Goal: Information Seeking & Learning: Learn about a topic

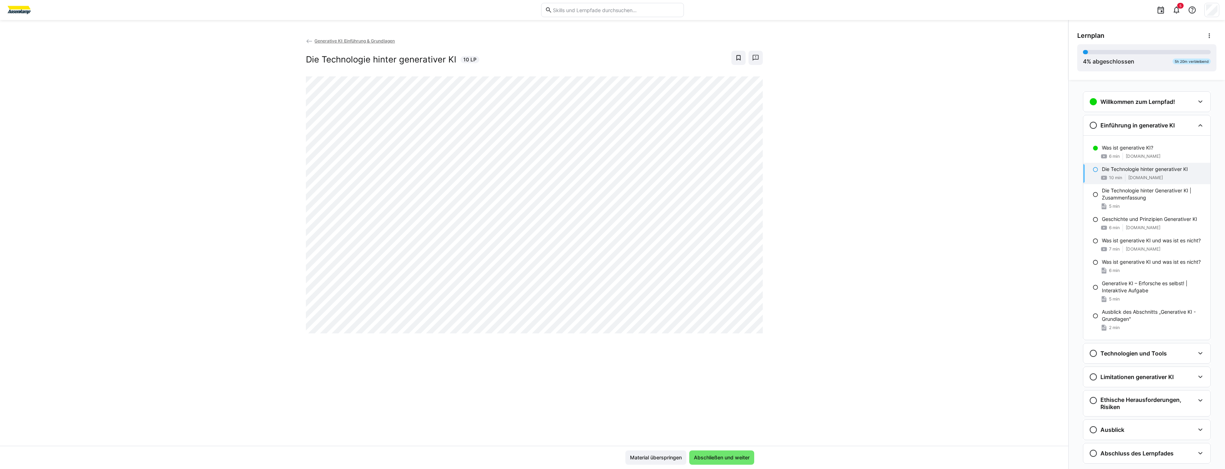
click at [782, 378] on div "Generative KI: Einführung & Grundlagen Die Technologie hinter generativer KI 10…" at bounding box center [534, 241] width 1068 height 409
click at [858, 455] on div "Material überspringen Abschließen und weiter" at bounding box center [534, 457] width 1068 height 23
click at [352, 346] on div "Generative KI: Einführung & Grundlagen Die Technologie hinter generativer KI 10…" at bounding box center [534, 241] width 1068 height 409
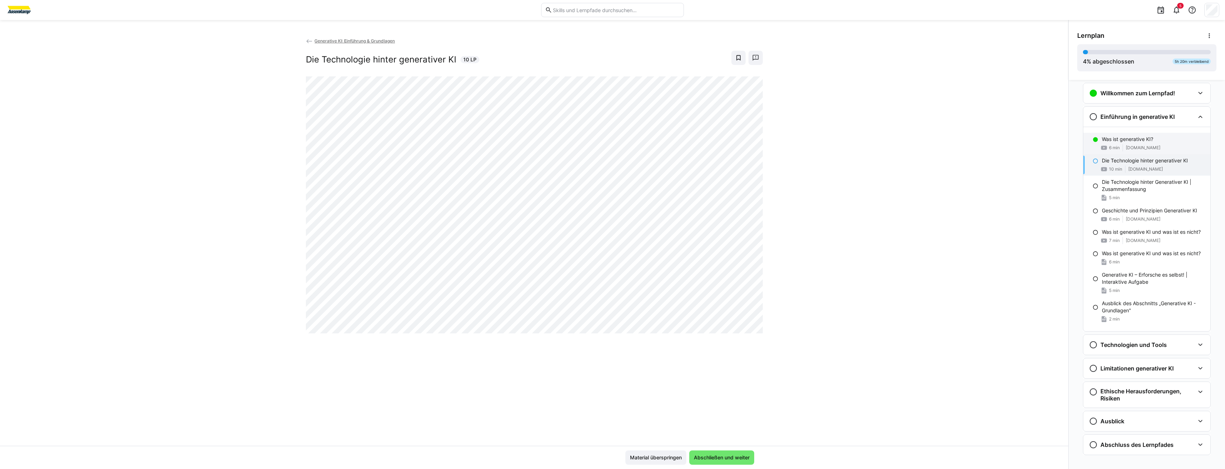
scroll to position [17, 0]
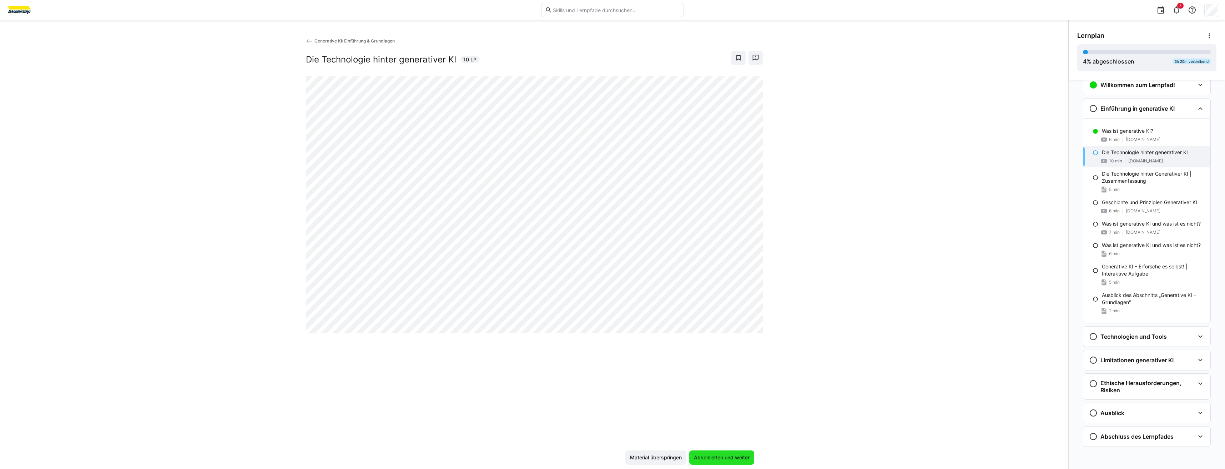
click at [716, 460] on span "Abschließen und weiter" at bounding box center [722, 457] width 58 height 7
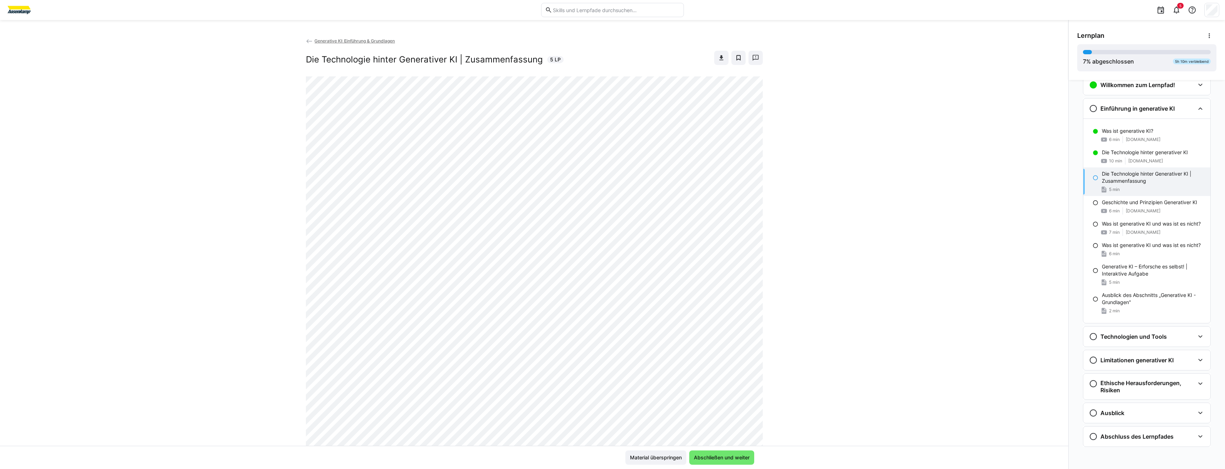
click at [711, 447] on div "Material überspringen Abschließen und weiter" at bounding box center [534, 457] width 1068 height 23
click at [719, 450] on div "Material überspringen Abschließen und weiter" at bounding box center [534, 457] width 1068 height 23
click at [721, 454] on span "Abschließen und weiter" at bounding box center [721, 457] width 65 height 14
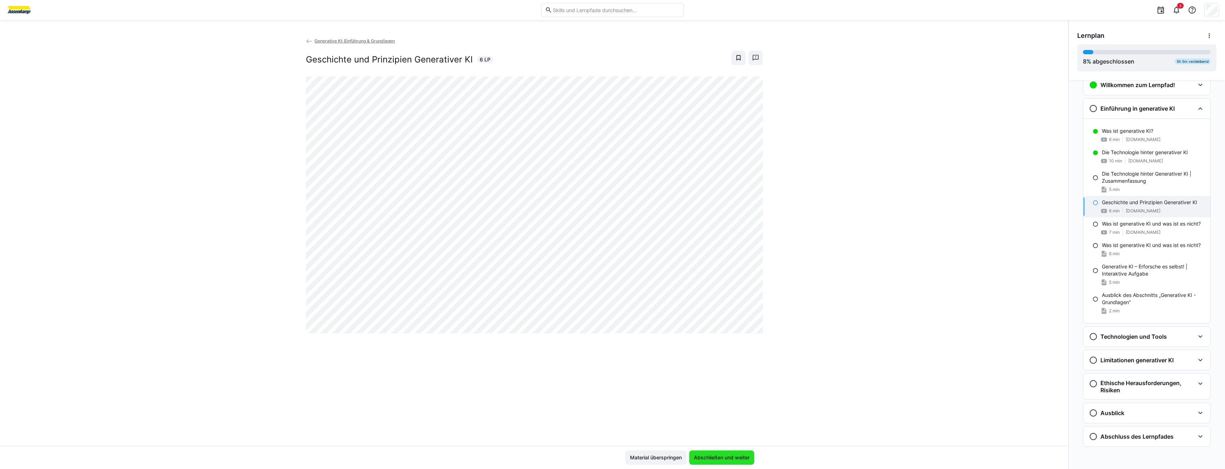
click at [721, 454] on span "Abschließen und weiter" at bounding box center [721, 457] width 65 height 14
click at [721, 455] on span "Abschließen und weiter" at bounding box center [722, 457] width 58 height 7
click at [722, 455] on span "Abschließen und weiter" at bounding box center [722, 457] width 58 height 7
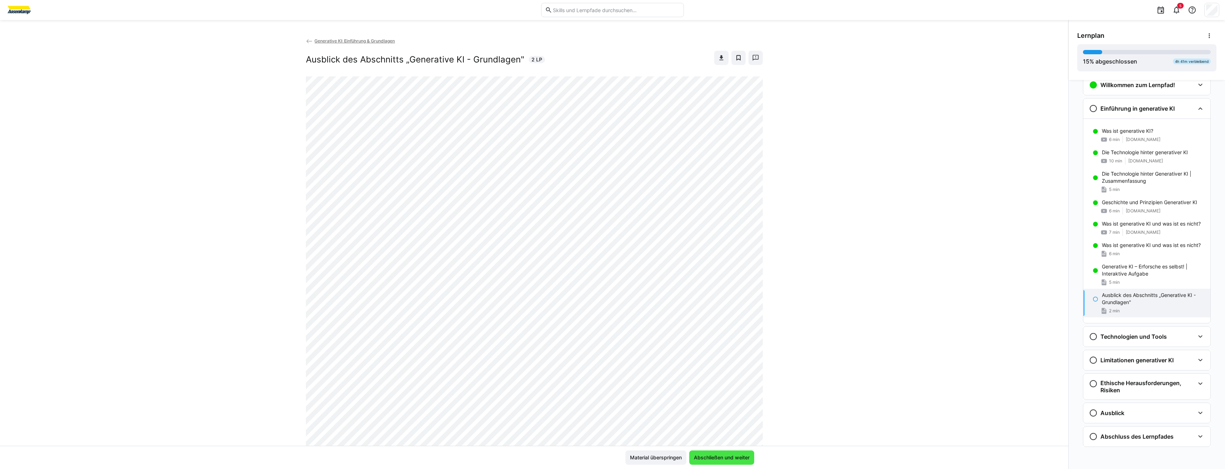
click at [722, 455] on span "Abschließen und weiter" at bounding box center [722, 457] width 58 height 7
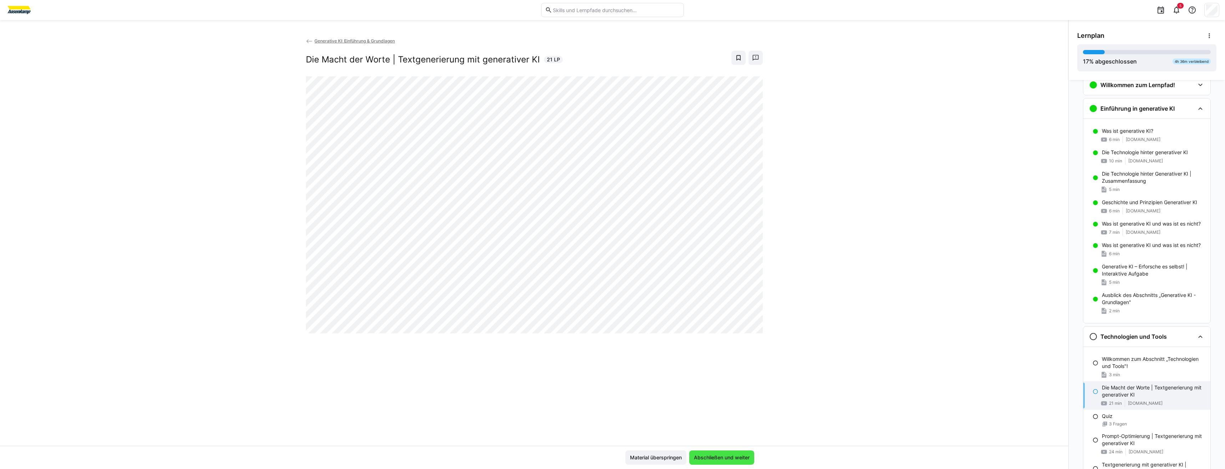
click at [722, 455] on span "Abschließen und weiter" at bounding box center [722, 457] width 58 height 7
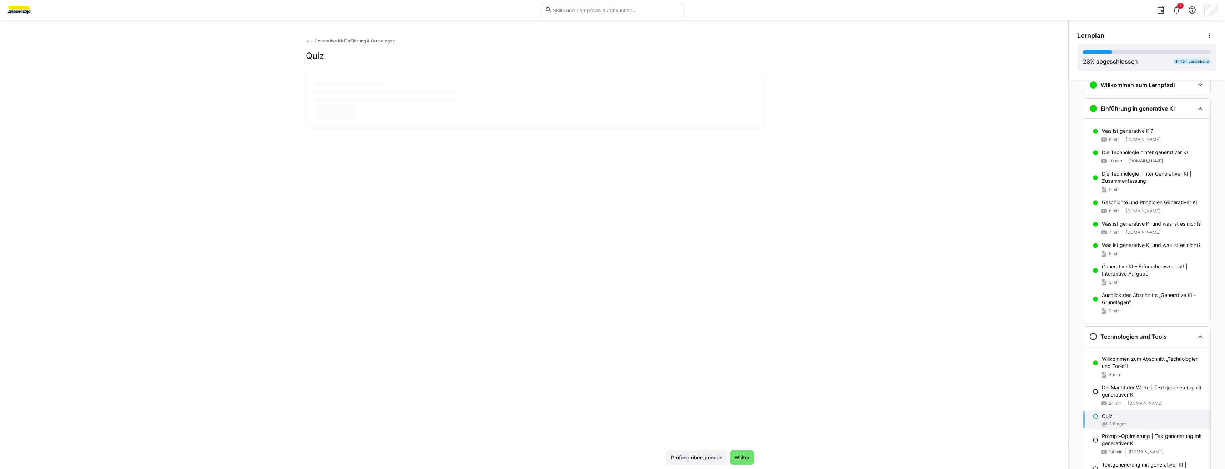
click at [722, 455] on span "Prüfung überspringen" at bounding box center [696, 457] width 61 height 14
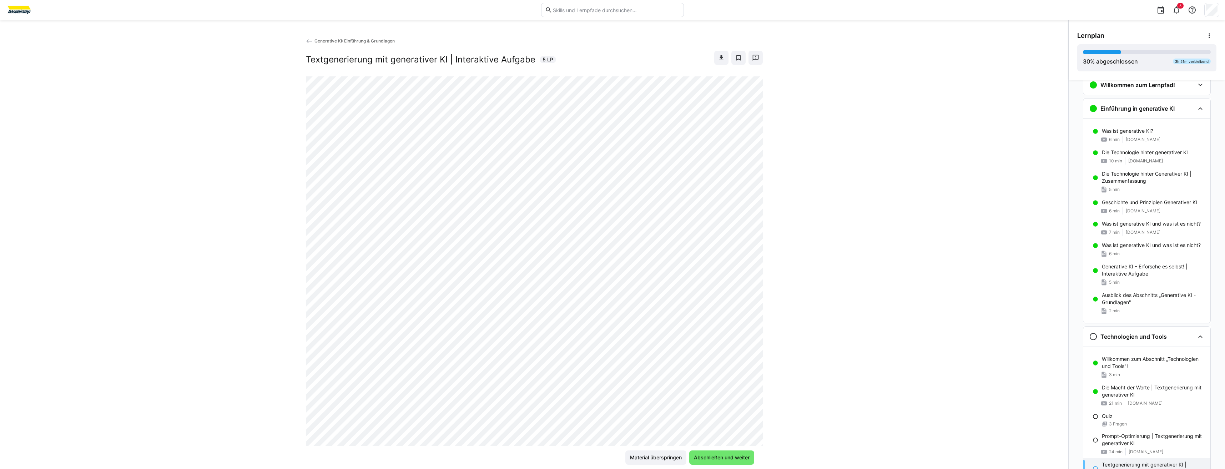
click at [722, 455] on span "Abschließen und weiter" at bounding box center [722, 457] width 58 height 7
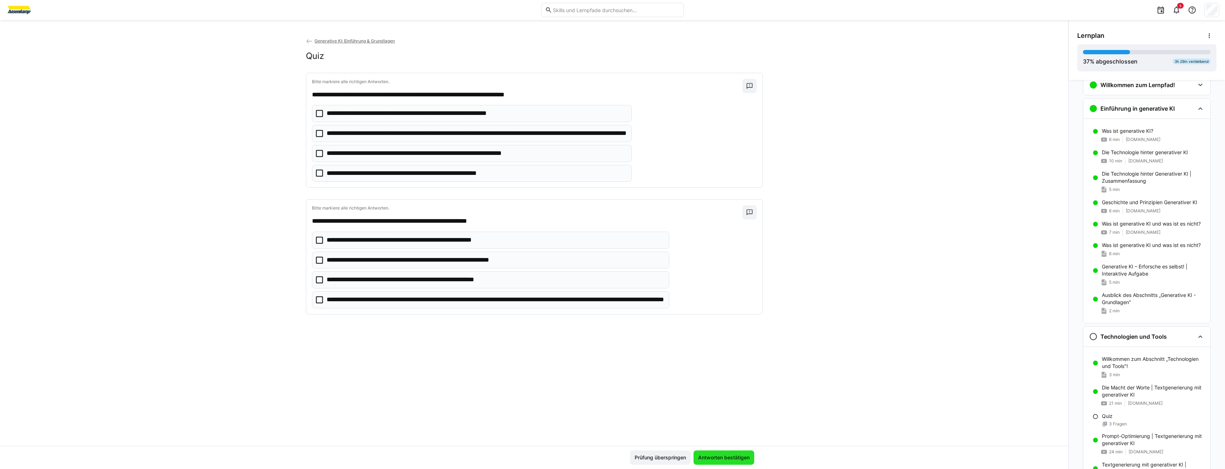
click at [722, 455] on span "Antworten bestätigen" at bounding box center [724, 457] width 54 height 7
click at [691, 455] on span "Prüfung überspringen" at bounding box center [660, 457] width 61 height 14
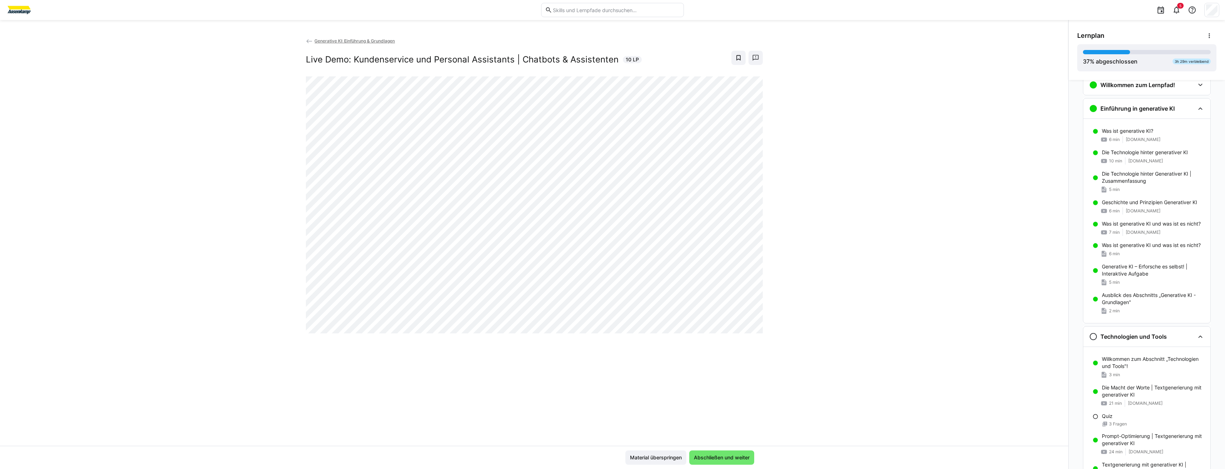
click at [722, 455] on span "Abschließen und weiter" at bounding box center [722, 457] width 58 height 7
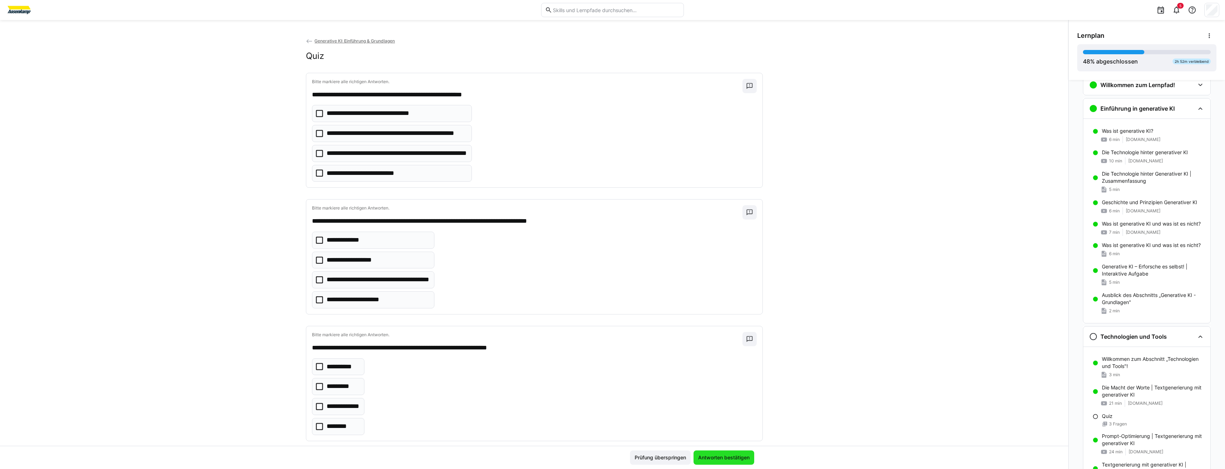
click at [722, 455] on span "Antworten bestätigen" at bounding box center [724, 457] width 54 height 7
click at [691, 455] on span "Prüfung überspringen" at bounding box center [660, 457] width 61 height 14
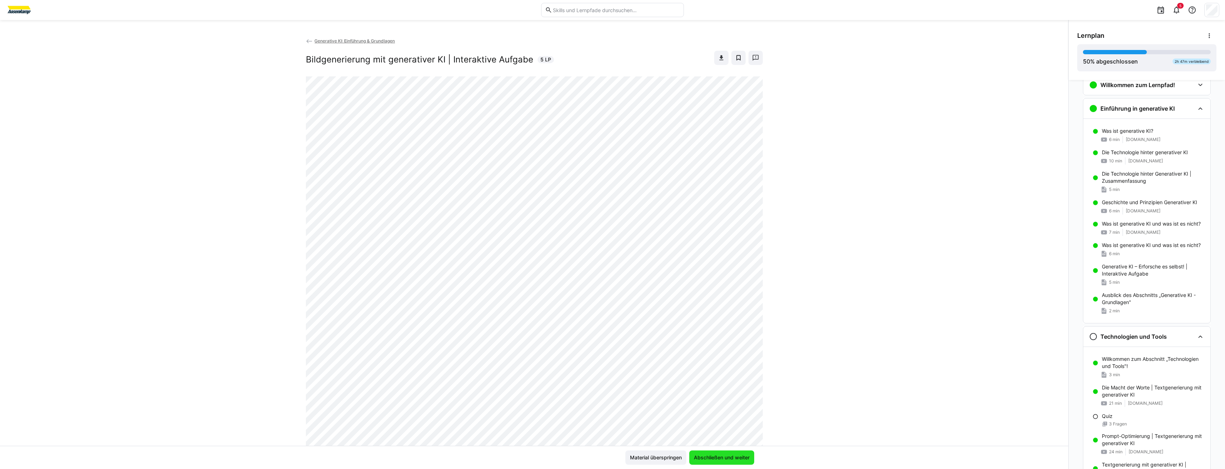
click at [722, 455] on span "Abschließen und weiter" at bounding box center [722, 457] width 58 height 7
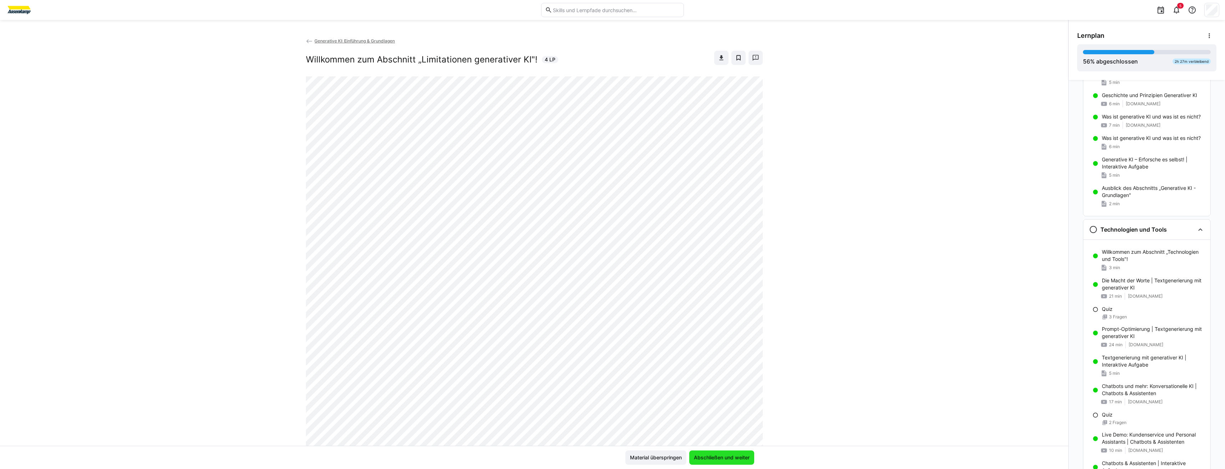
click at [722, 455] on span "Abschließen und weiter" at bounding box center [722, 457] width 58 height 7
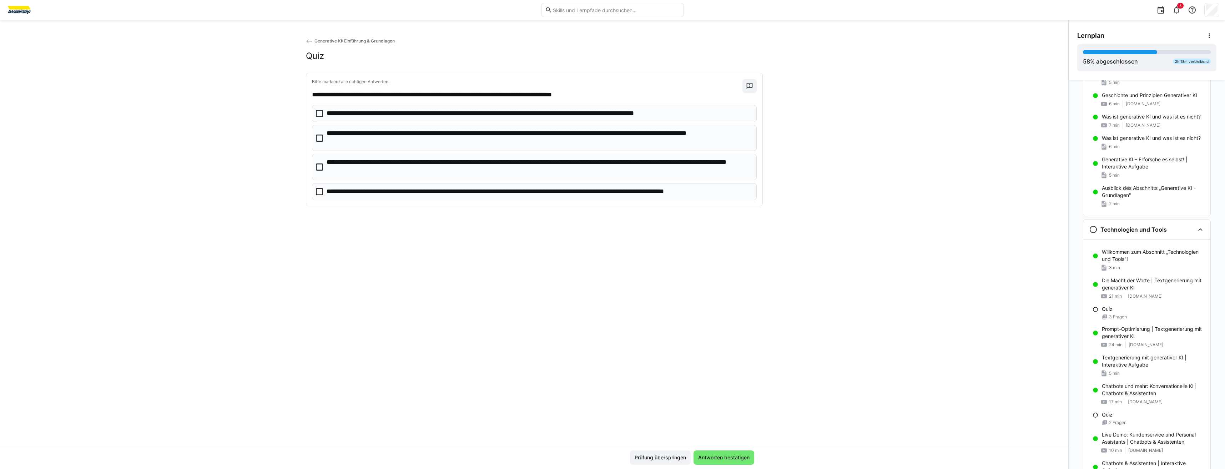
click at [722, 455] on span "Antworten bestätigen" at bounding box center [724, 457] width 54 height 7
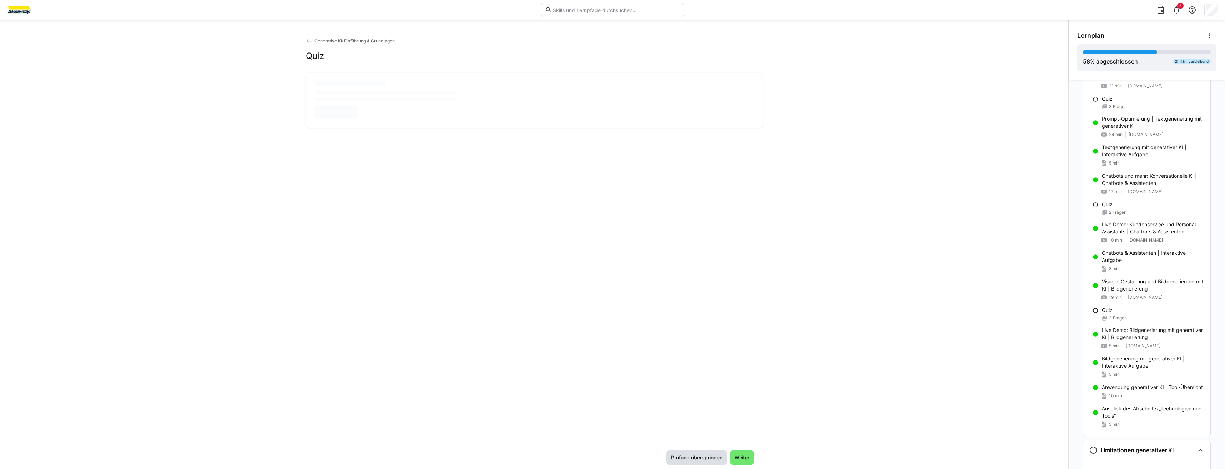
scroll to position [424, 0]
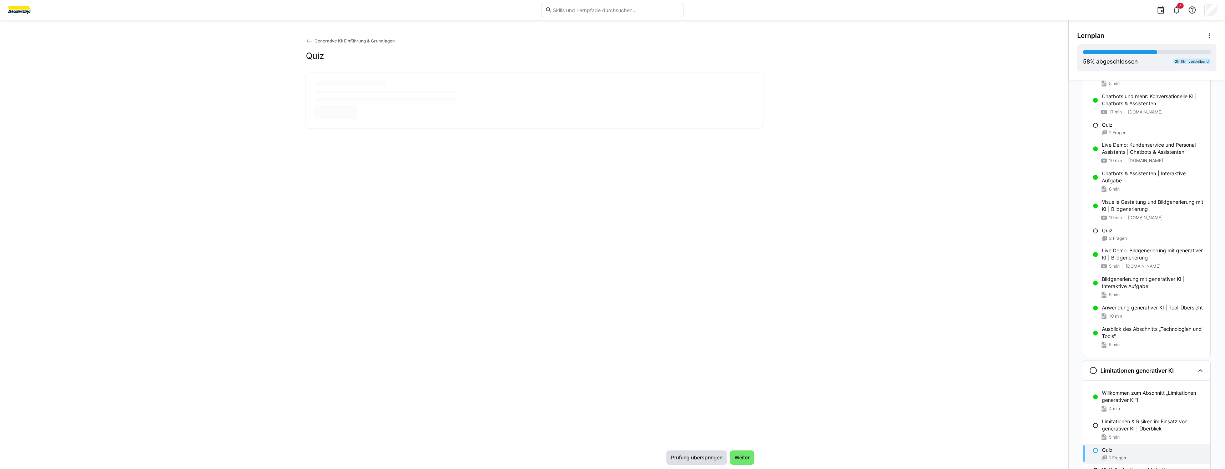
click at [722, 455] on span "Prüfung überspringen" at bounding box center [696, 457] width 61 height 14
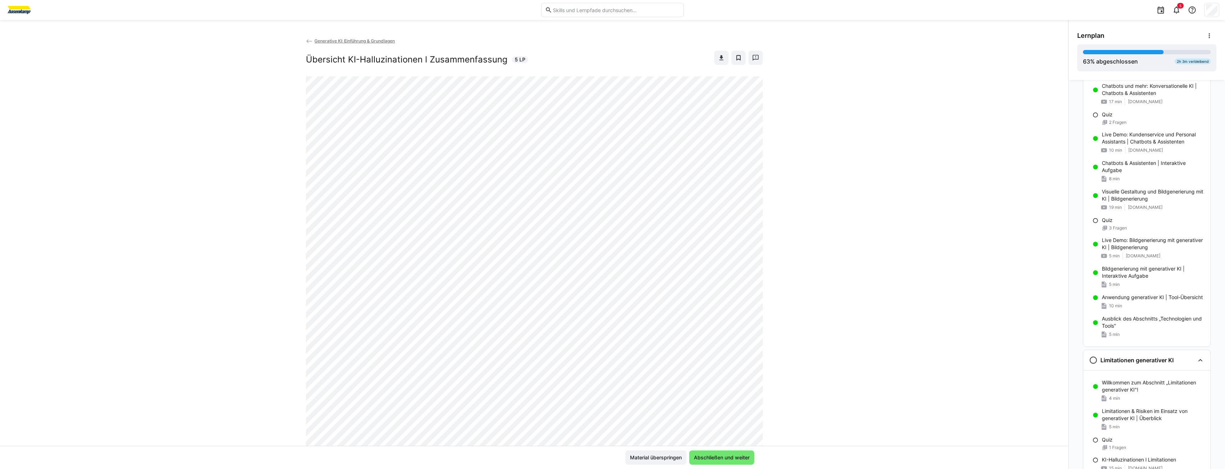
click at [722, 455] on span "Abschließen und weiter" at bounding box center [722, 457] width 58 height 7
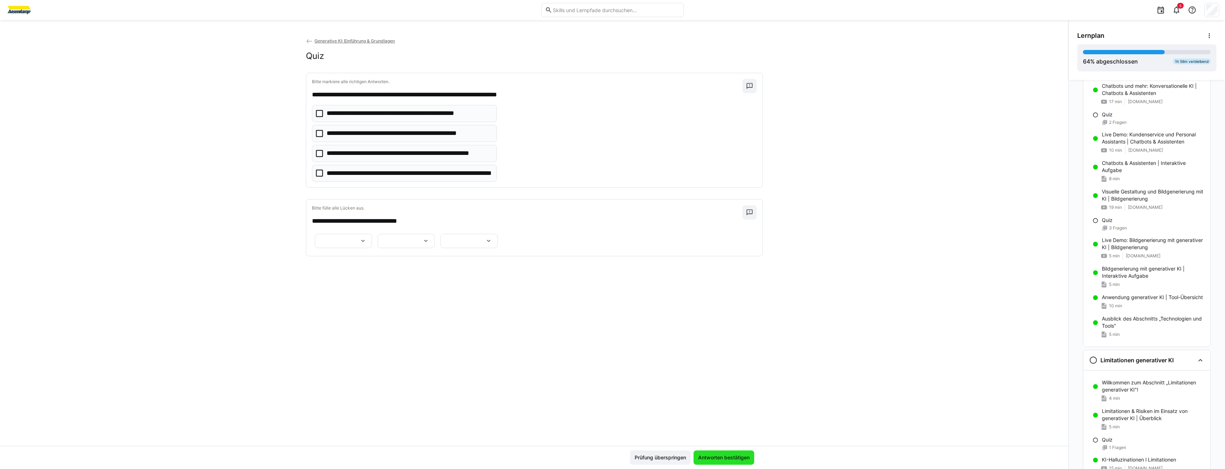
click at [723, 455] on span "Antworten bestätigen" at bounding box center [724, 457] width 54 height 7
click at [691, 455] on span "Prüfung überspringen" at bounding box center [660, 457] width 61 height 14
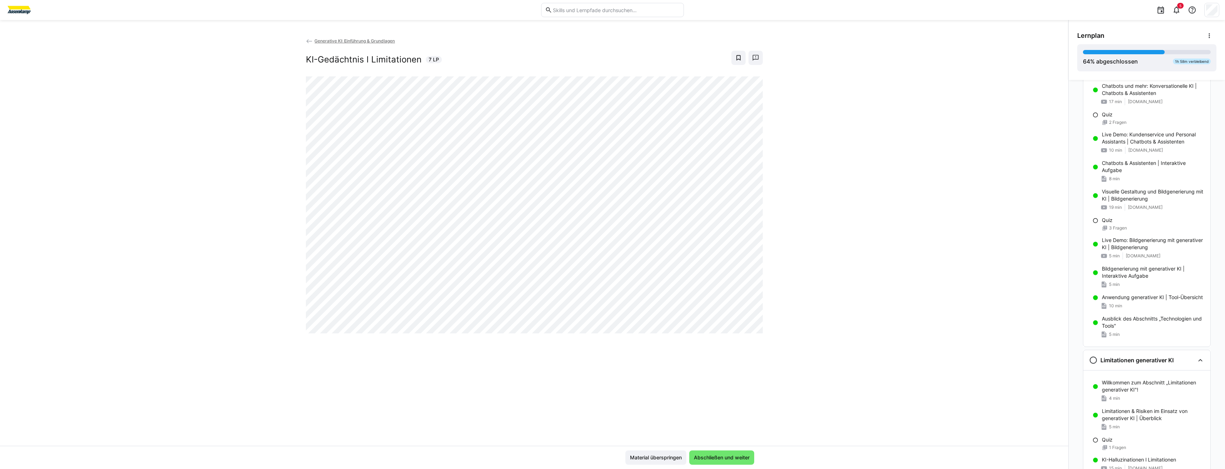
click at [723, 455] on span "Abschließen und weiter" at bounding box center [722, 457] width 58 height 7
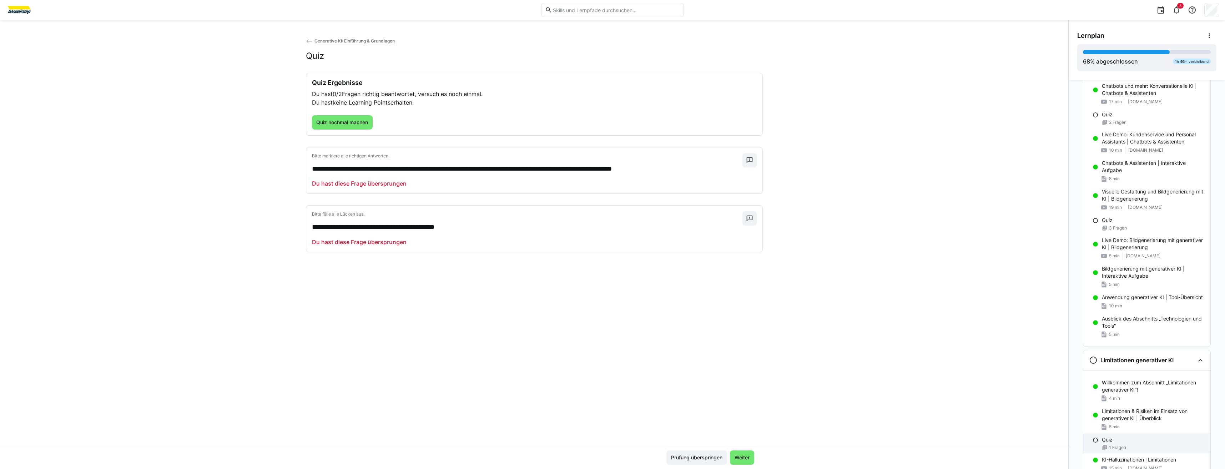
click at [1092, 448] on div "Quiz 1 Fragen" at bounding box center [1146, 443] width 127 height 20
click at [350, 126] on span "Quiz nochmal machen" at bounding box center [342, 122] width 61 height 14
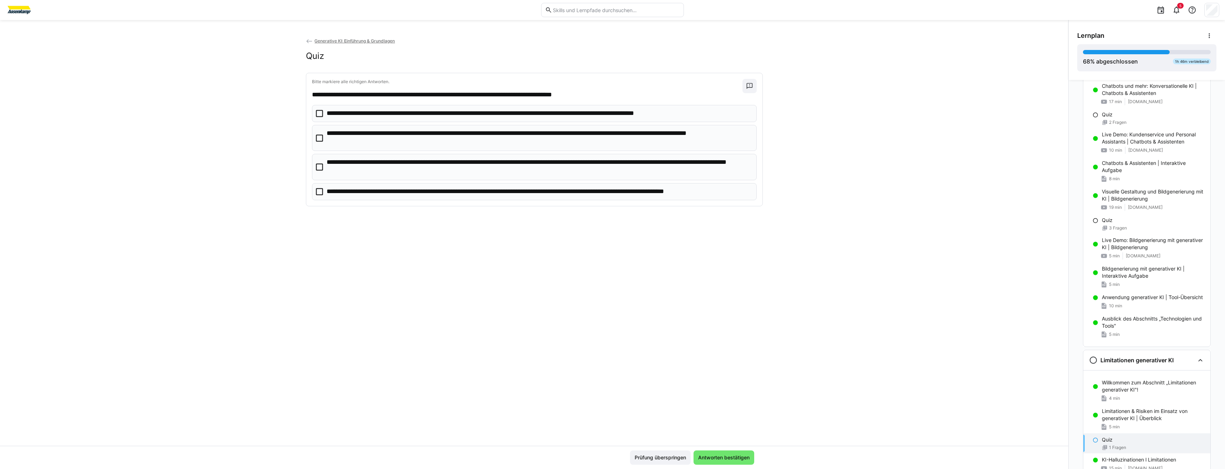
click at [327, 114] on p "**********" at bounding box center [522, 113] width 391 height 9
click at [733, 459] on span "Antworten bestätigen" at bounding box center [724, 457] width 54 height 7
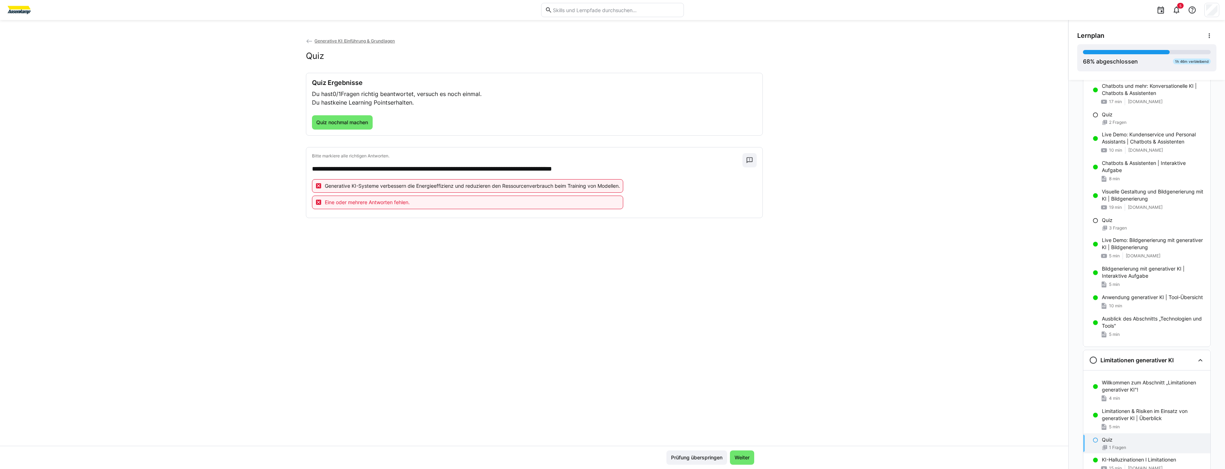
click at [733, 459] on span "Weiter" at bounding box center [741, 457] width 17 height 7
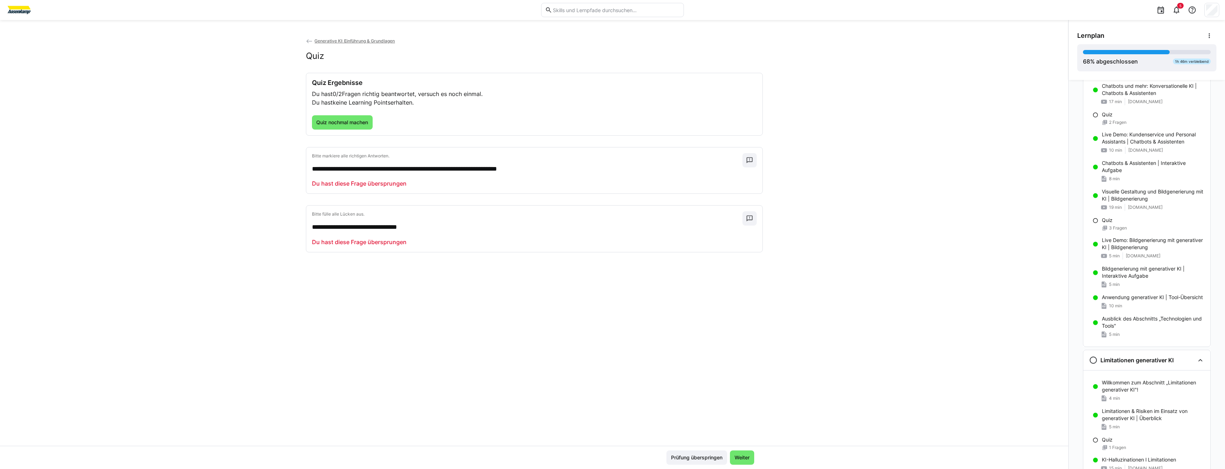
click at [733, 459] on span "Weiter" at bounding box center [741, 457] width 17 height 7
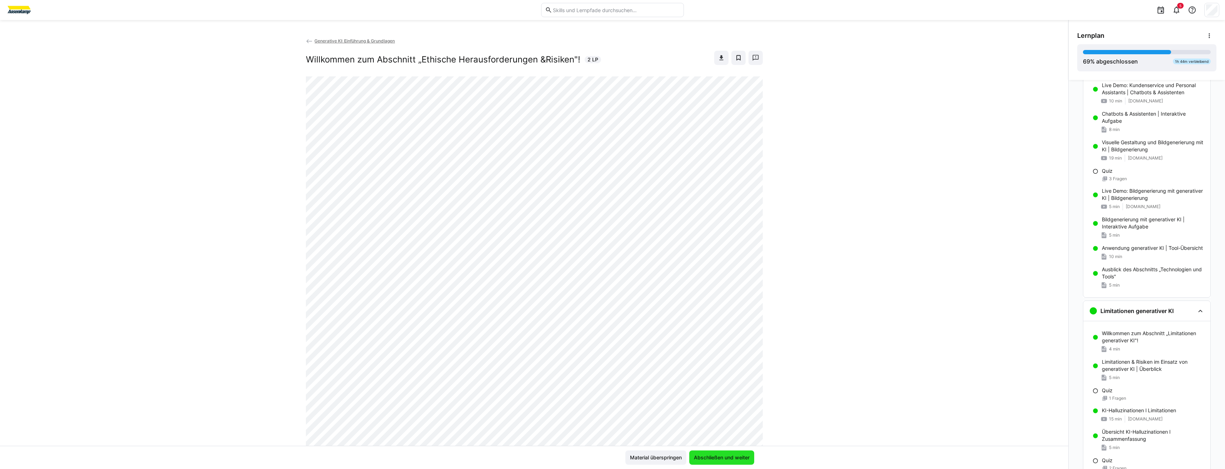
click at [733, 459] on span "Abschließen und weiter" at bounding box center [722, 457] width 58 height 7
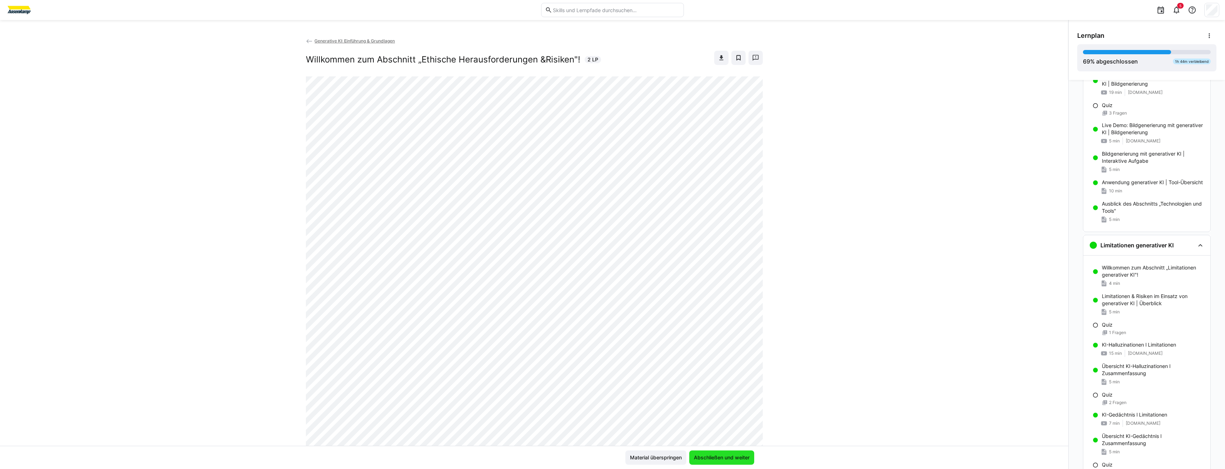
click at [733, 459] on span "Abschließen und weiter" at bounding box center [722, 457] width 58 height 7
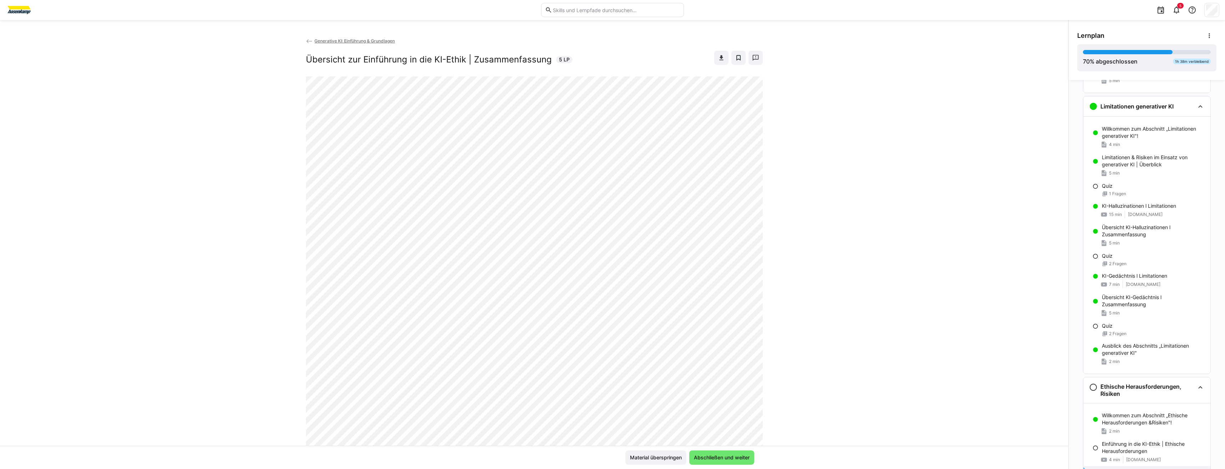
click at [733, 459] on span "Abschließen und weiter" at bounding box center [722, 457] width 58 height 7
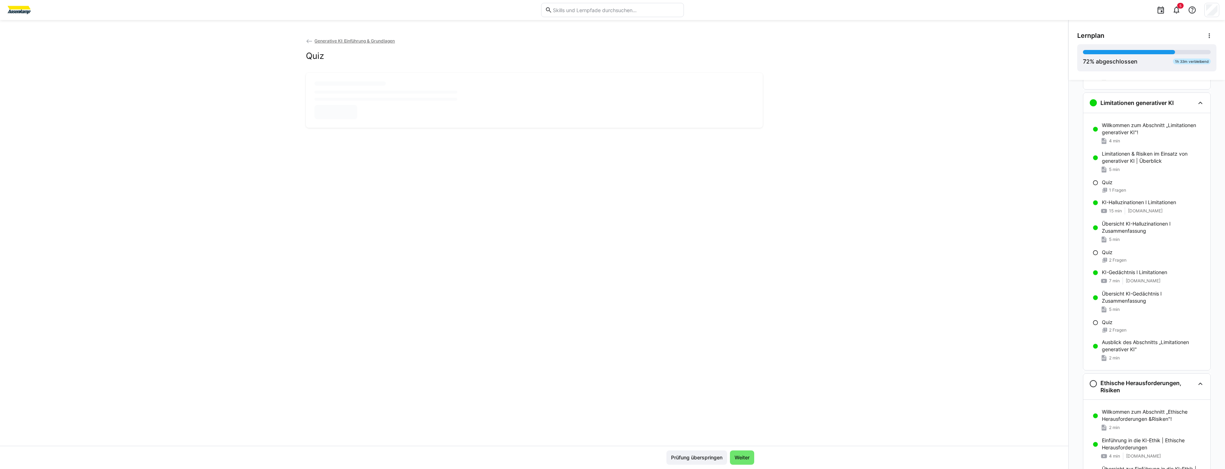
click at [733, 459] on span "Weiter" at bounding box center [741, 457] width 17 height 7
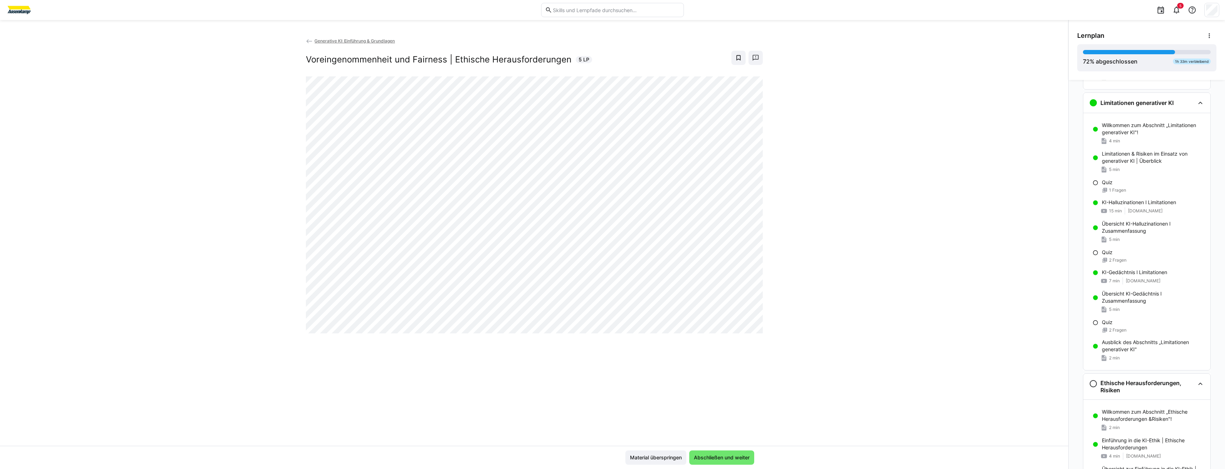
click at [733, 459] on span "Abschließen und weiter" at bounding box center [722, 457] width 58 height 7
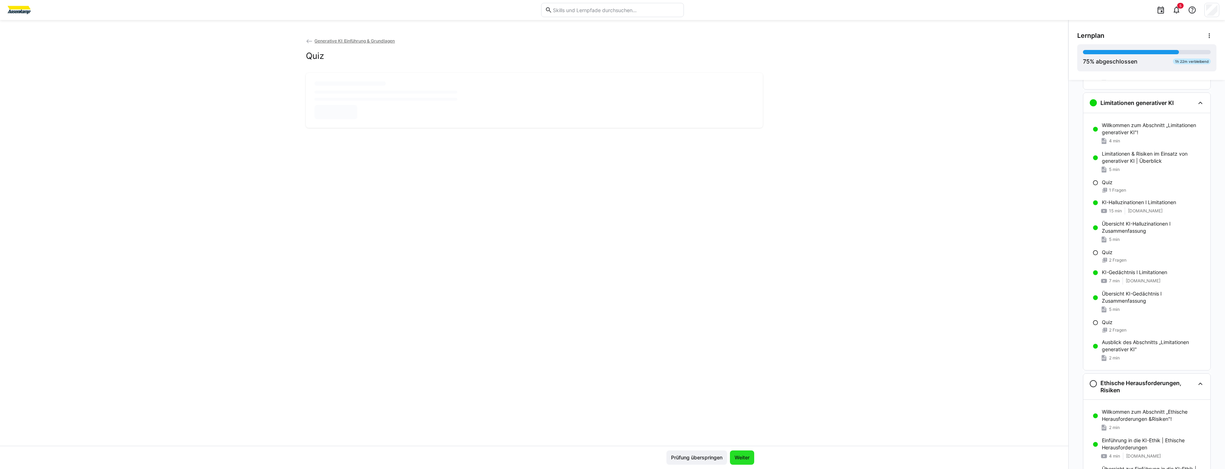
click at [733, 459] on span "Weiter" at bounding box center [741, 457] width 17 height 7
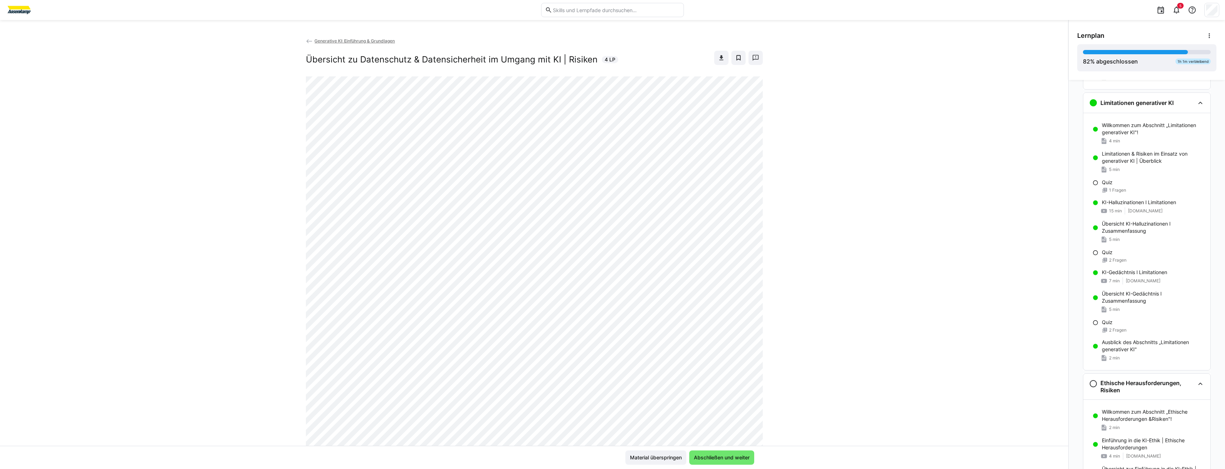
click at [733, 459] on span "Abschließen und weiter" at bounding box center [722, 457] width 58 height 7
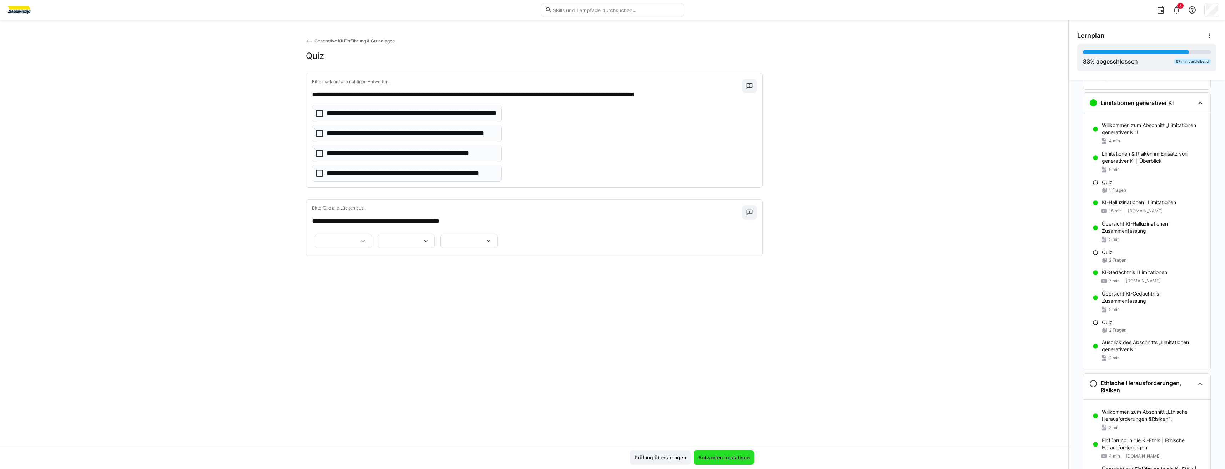
click at [733, 459] on span "Antworten bestätigen" at bounding box center [724, 457] width 54 height 7
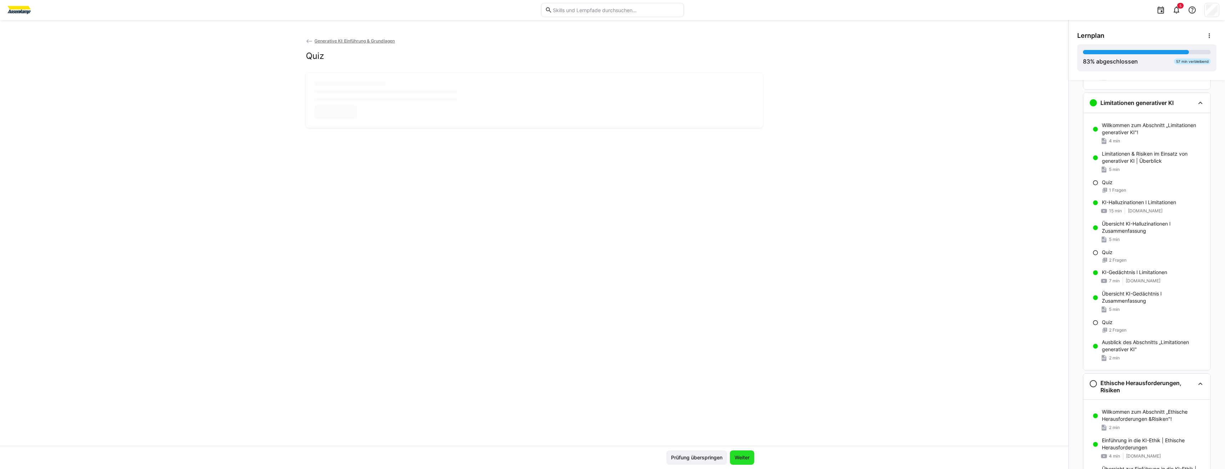
click at [733, 459] on span "Weiter" at bounding box center [741, 457] width 17 height 7
click at [733, 459] on span "Abschließen und weiter" at bounding box center [722, 457] width 58 height 7
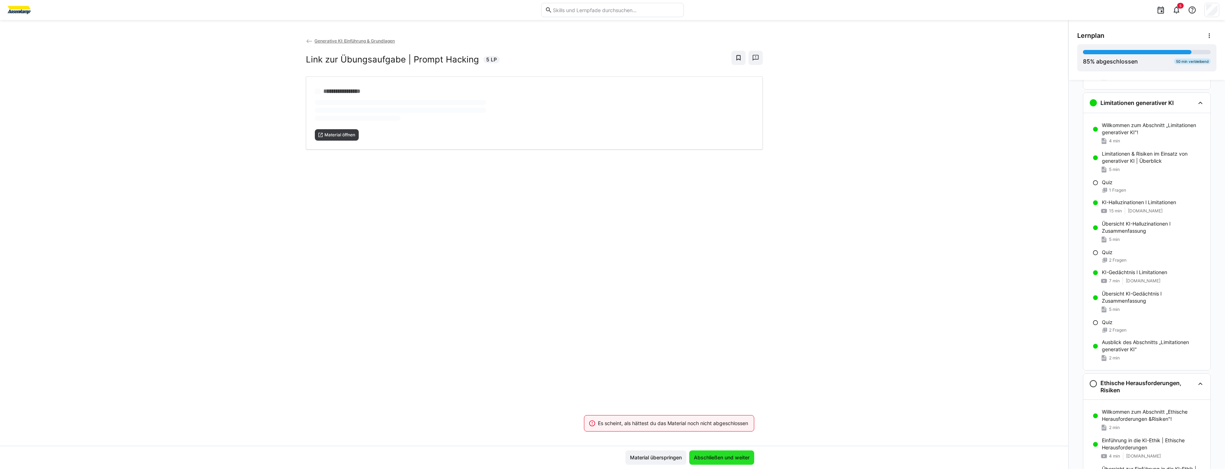
click at [733, 459] on span "Abschließen und weiter" at bounding box center [722, 457] width 58 height 7
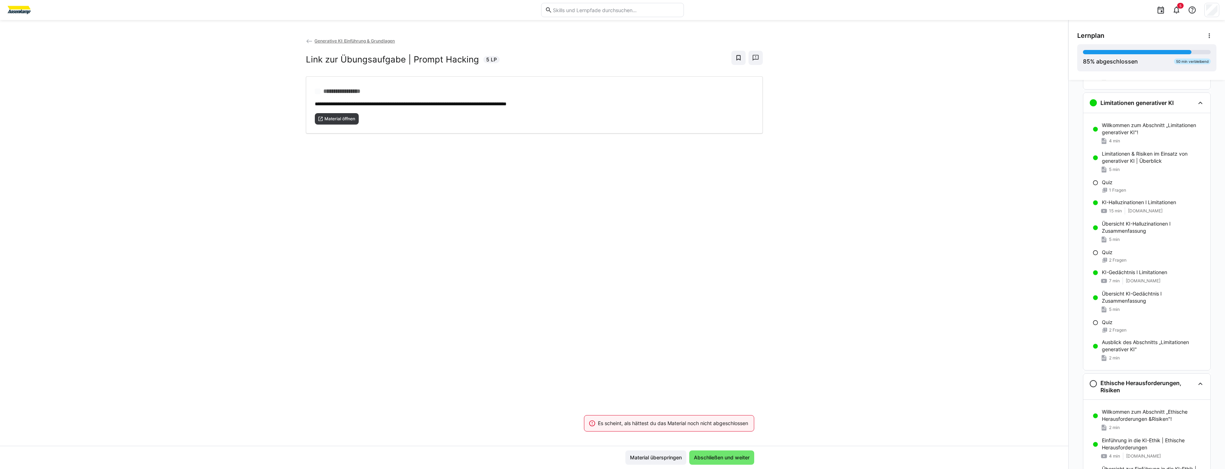
click at [733, 459] on span "Abschließen und weiter" at bounding box center [722, 457] width 58 height 7
click at [327, 113] on span "Material öffnen" at bounding box center [337, 118] width 44 height 11
click at [733, 464] on span "Abschließen und weiter" at bounding box center [721, 457] width 65 height 14
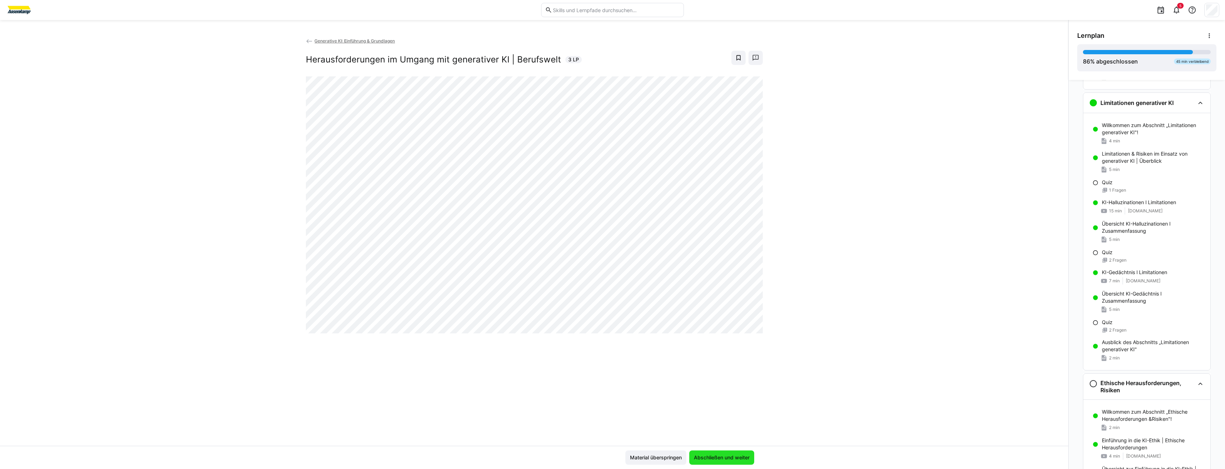
click at [733, 464] on span "Abschließen und weiter" at bounding box center [721, 457] width 65 height 14
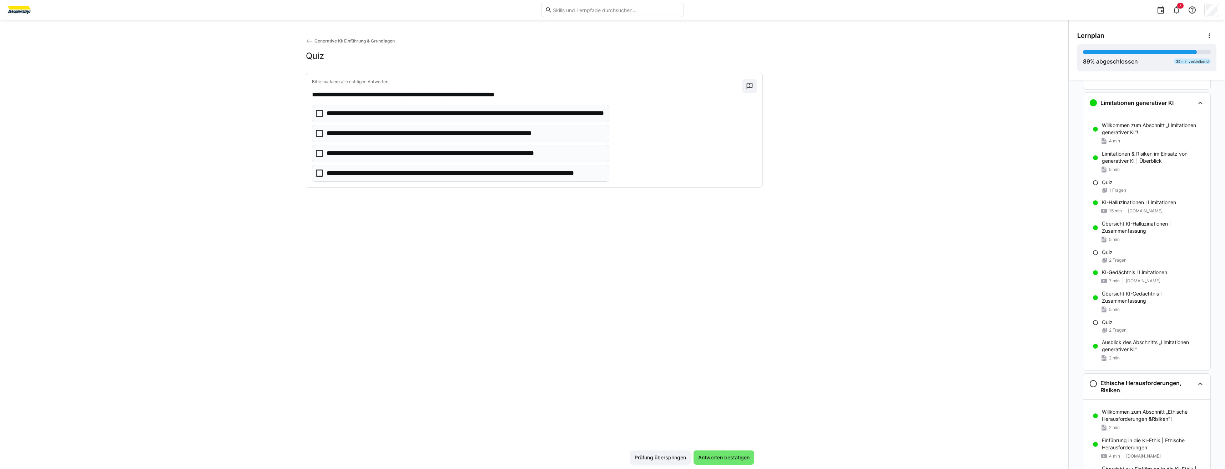
click at [733, 464] on span "Antworten bestätigen" at bounding box center [723, 457] width 61 height 14
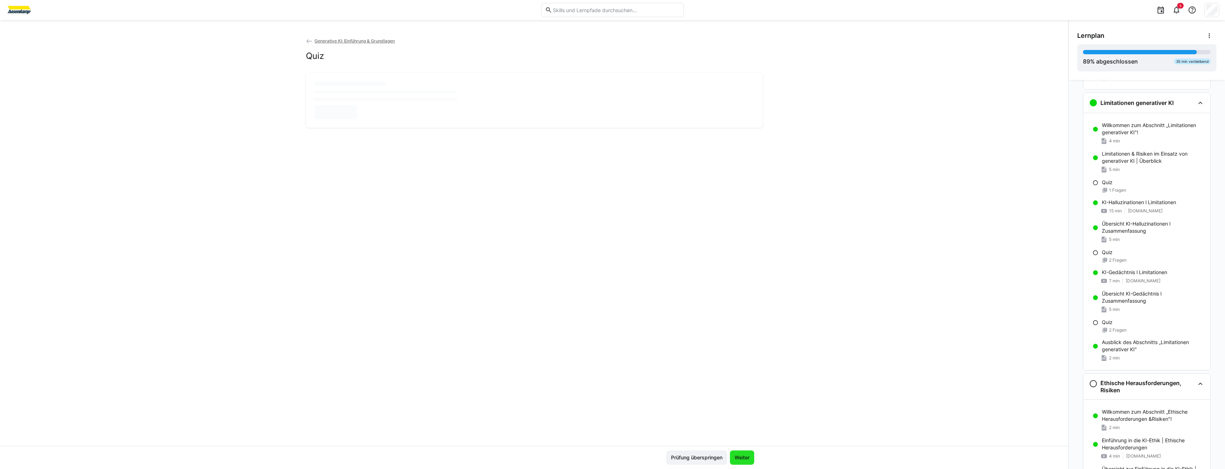
click at [733, 464] on span "Weiter" at bounding box center [742, 457] width 24 height 14
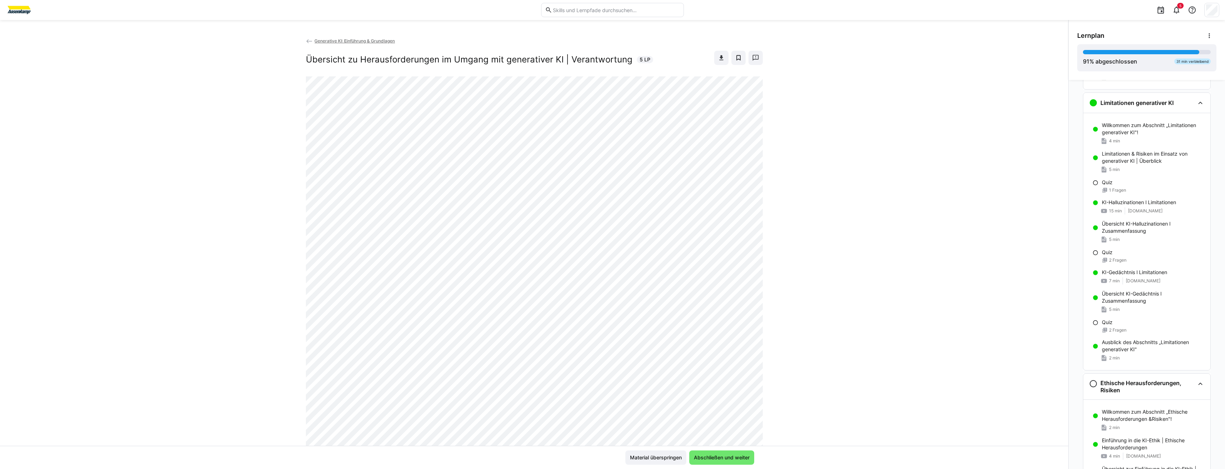
click at [733, 464] on span "Abschließen und weiter" at bounding box center [721, 457] width 65 height 14
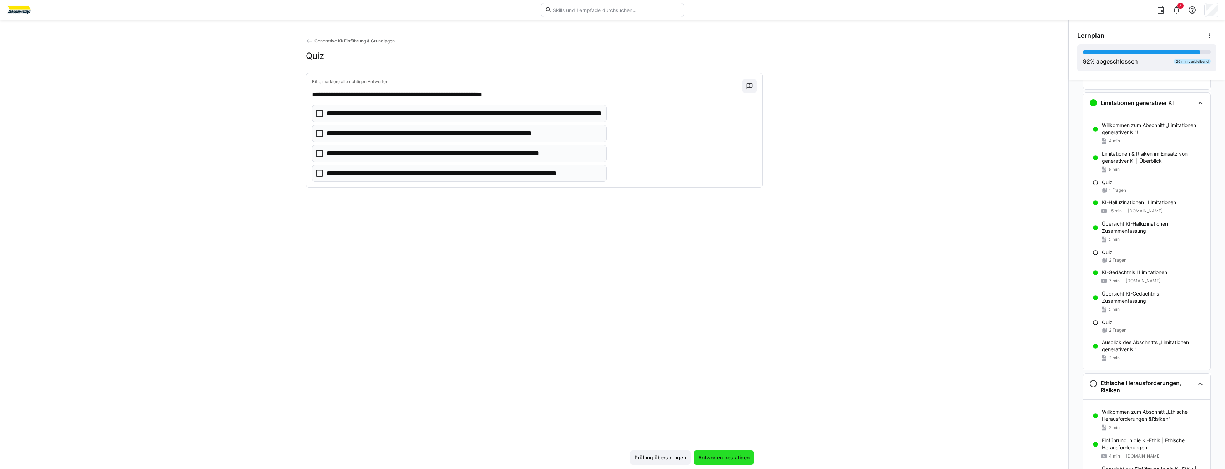
click at [733, 464] on span "Antworten bestätigen" at bounding box center [723, 457] width 61 height 14
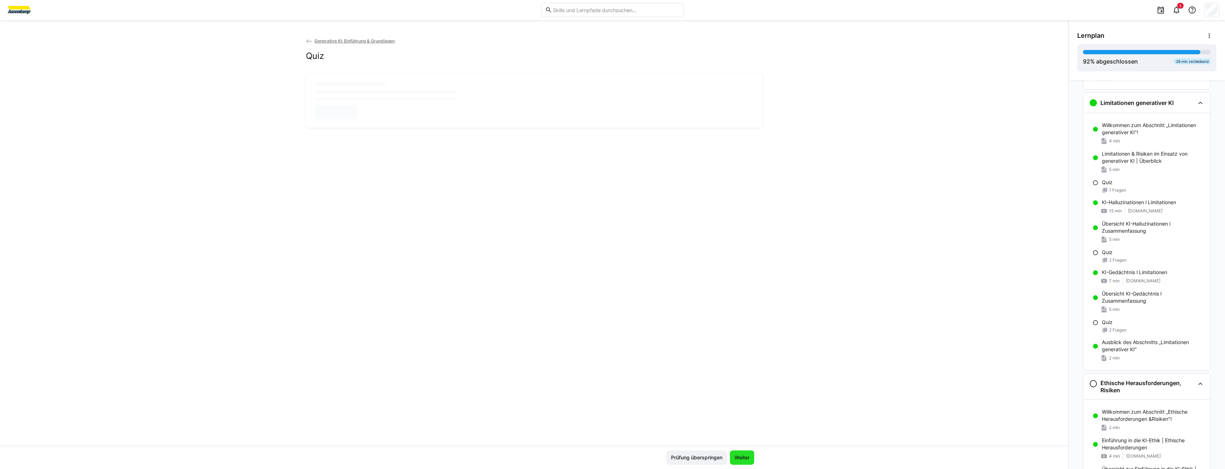
click at [733, 464] on span "Weiter" at bounding box center [742, 457] width 24 height 14
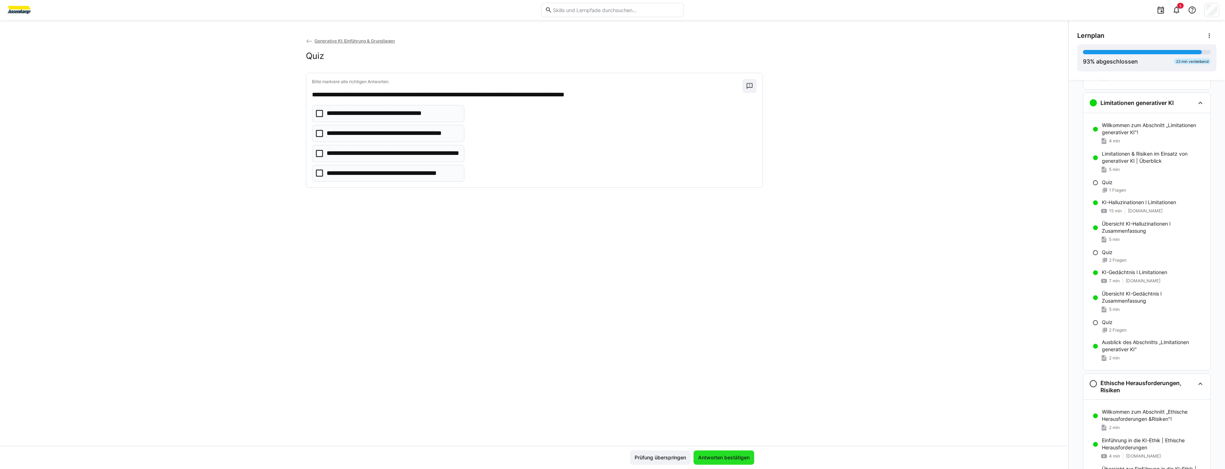
click at [733, 464] on span "Antworten bestätigen" at bounding box center [723, 457] width 61 height 14
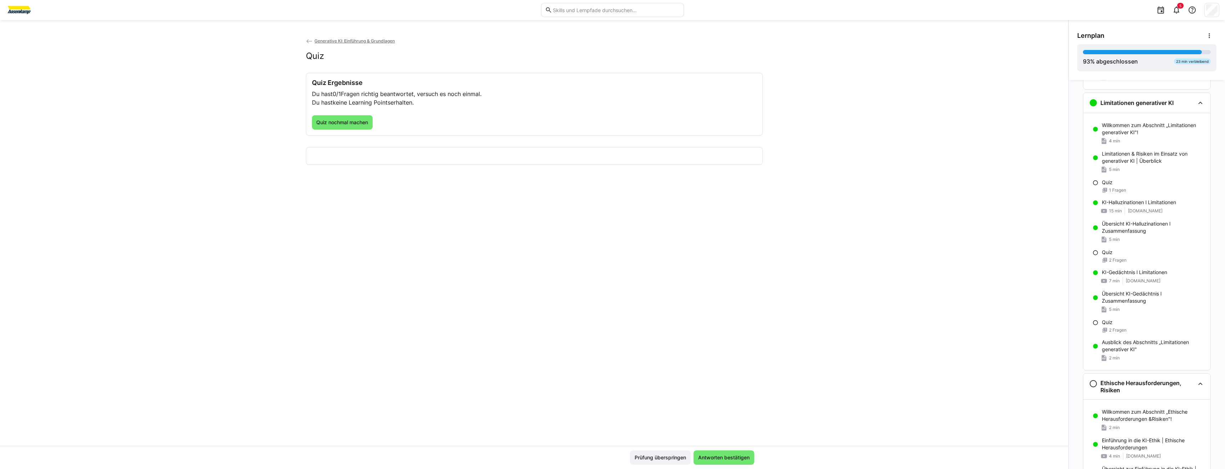
click at [733, 464] on span "Antworten bestätigen" at bounding box center [723, 457] width 61 height 14
click at [347, 129] on span "Quiz nochmal machen" at bounding box center [342, 122] width 61 height 14
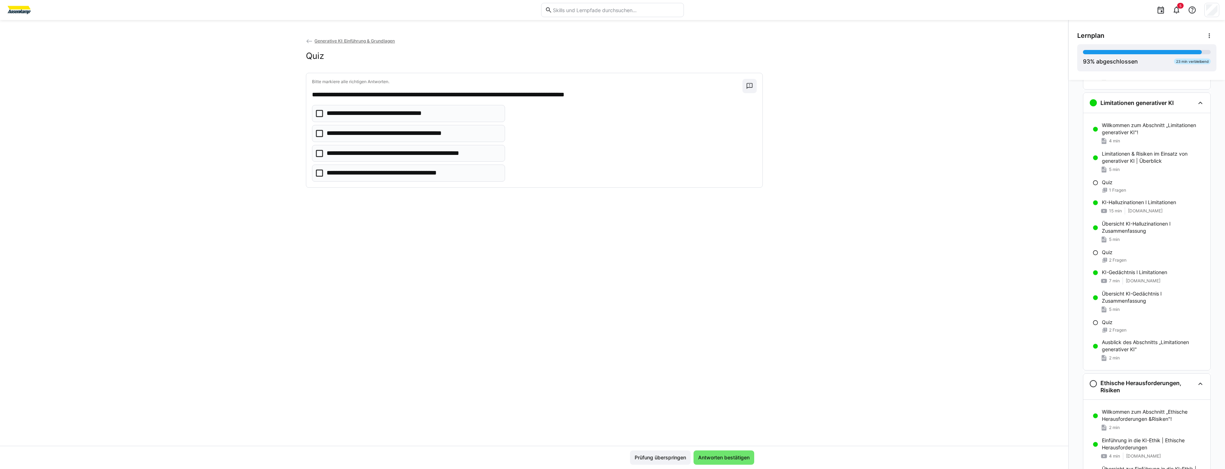
click at [340, 151] on p "**********" at bounding box center [413, 153] width 173 height 9
click at [740, 450] on span "Antworten bestätigen" at bounding box center [723, 457] width 61 height 14
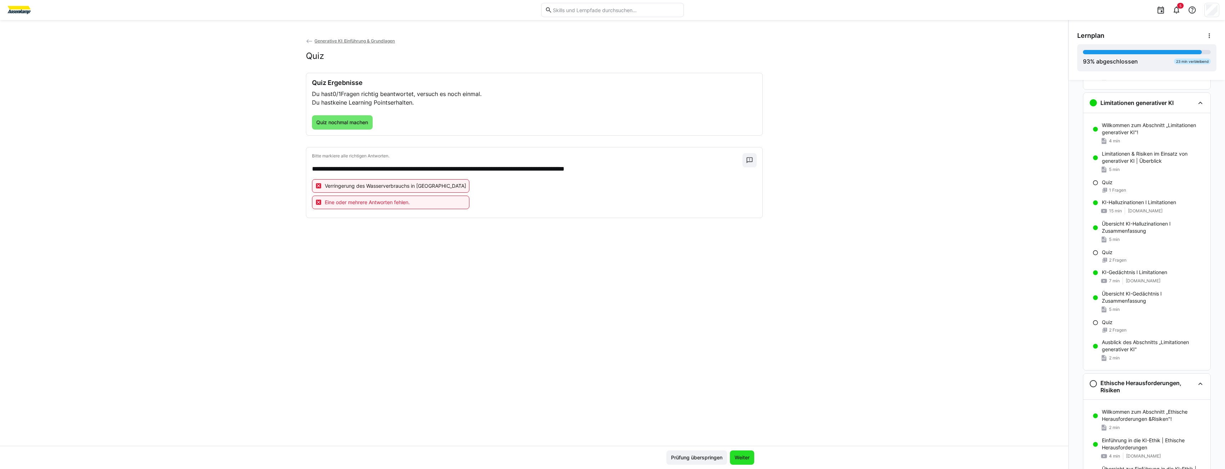
click at [740, 450] on span "Weiter" at bounding box center [742, 457] width 24 height 14
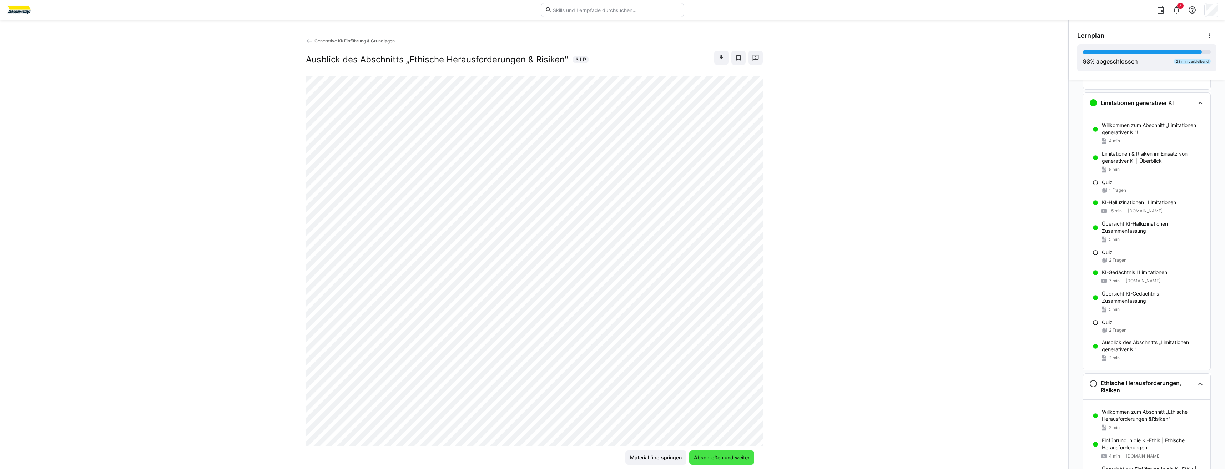
click at [744, 456] on span "Abschließen und weiter" at bounding box center [722, 457] width 58 height 7
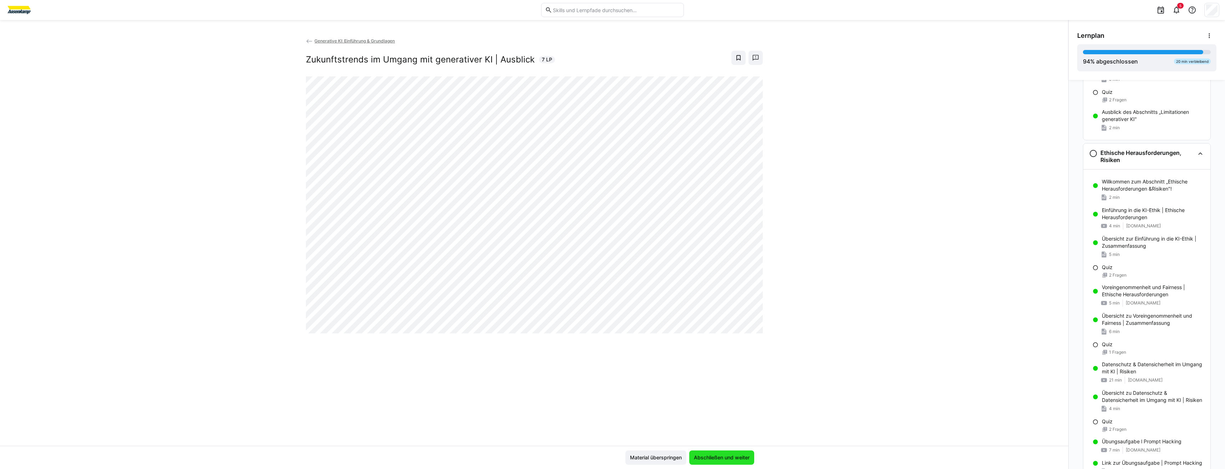
click at [744, 456] on span "Abschließen und weiter" at bounding box center [722, 457] width 58 height 7
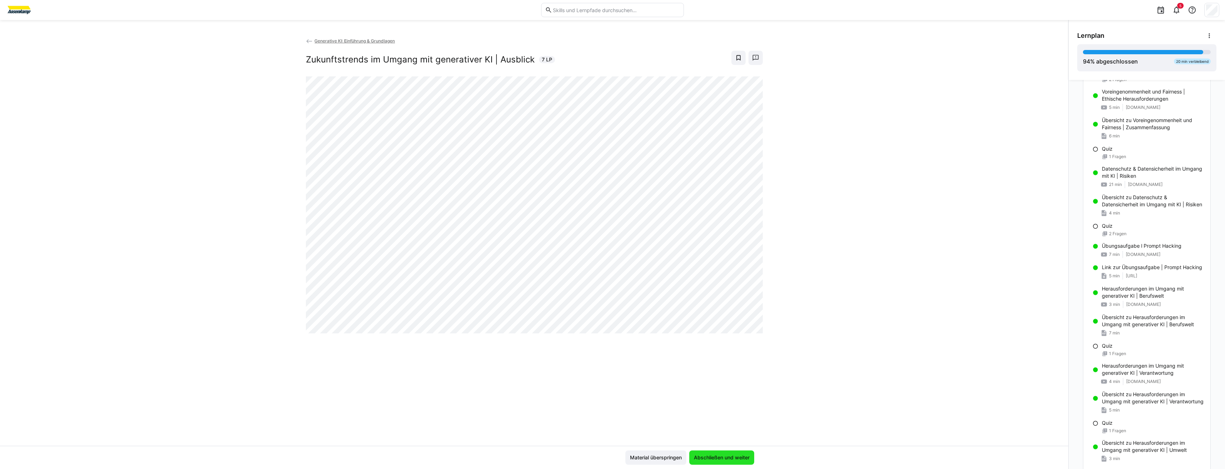
click at [744, 456] on span "Abschließen und weiter" at bounding box center [722, 457] width 58 height 7
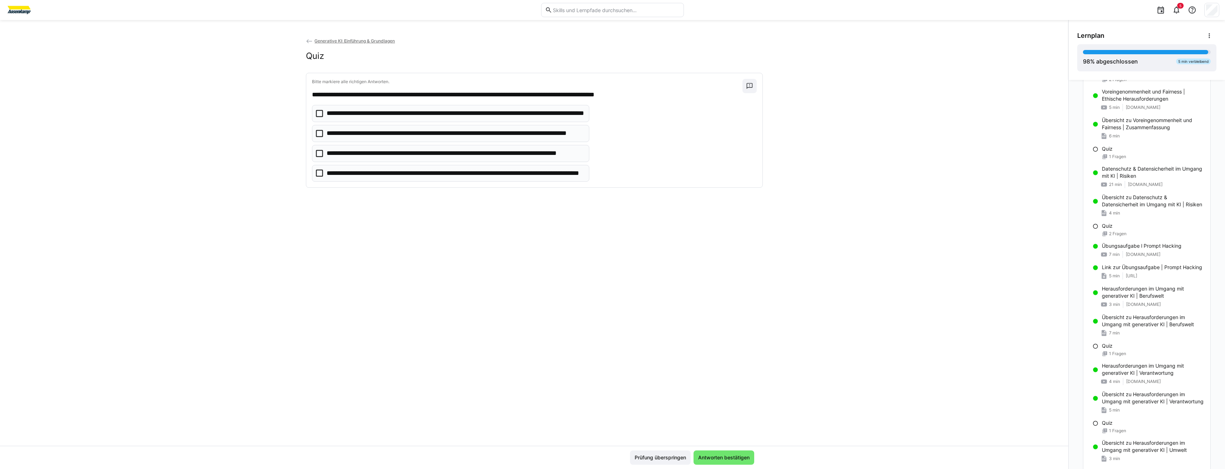
scroll to position [1227, 0]
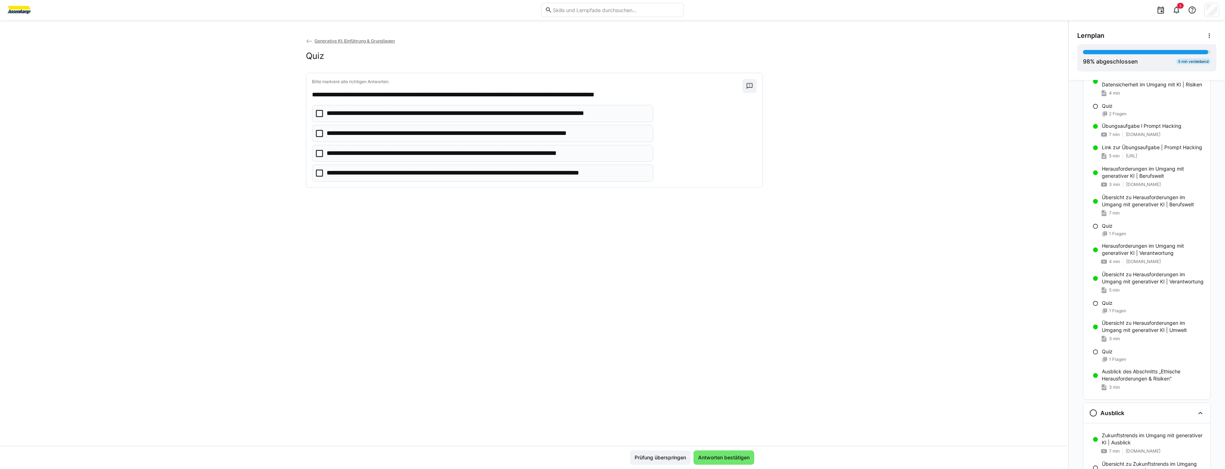
click at [744, 456] on span "Antworten bestätigen" at bounding box center [724, 457] width 54 height 7
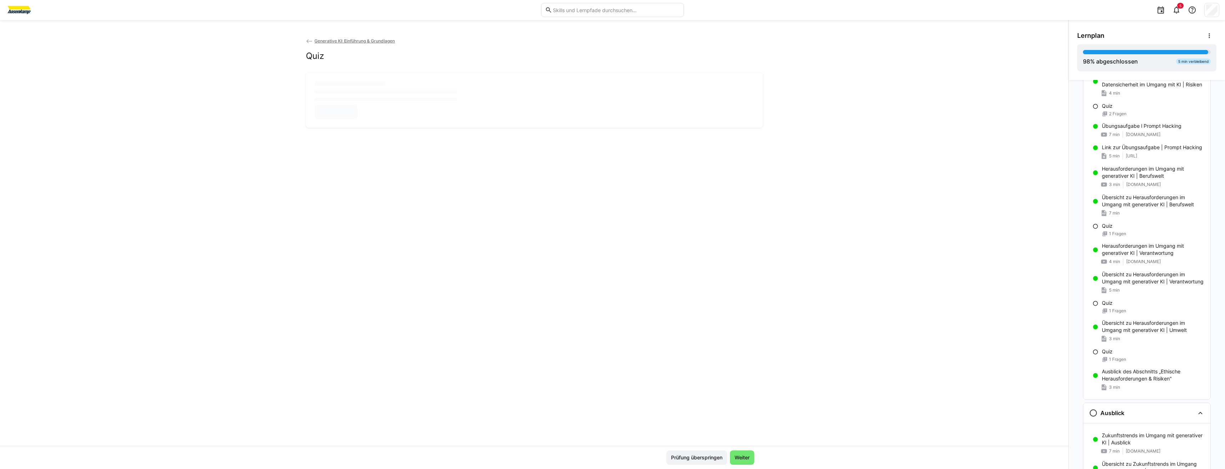
click at [744, 456] on span "Weiter" at bounding box center [741, 457] width 17 height 7
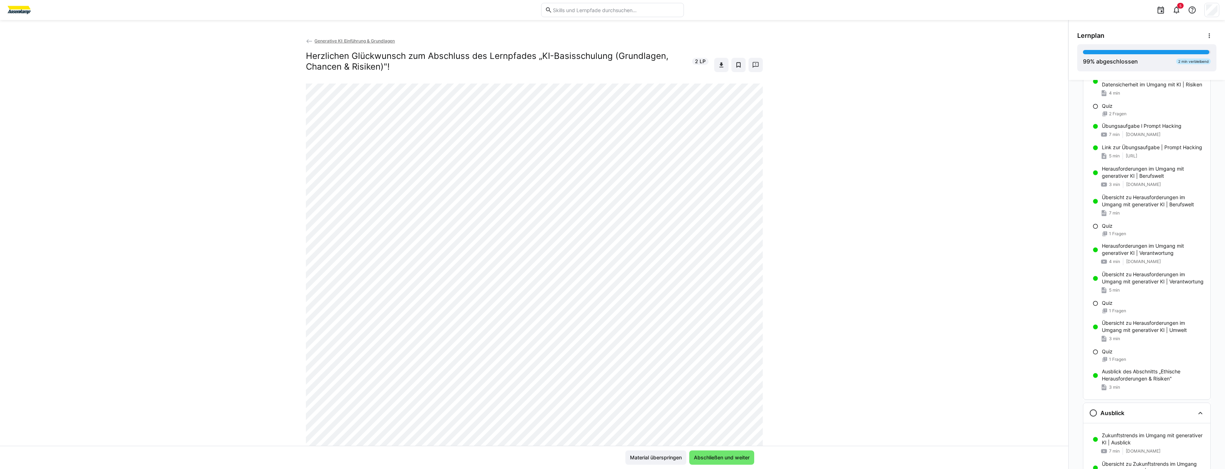
click at [744, 456] on span "Abschließen und weiter" at bounding box center [722, 457] width 58 height 7
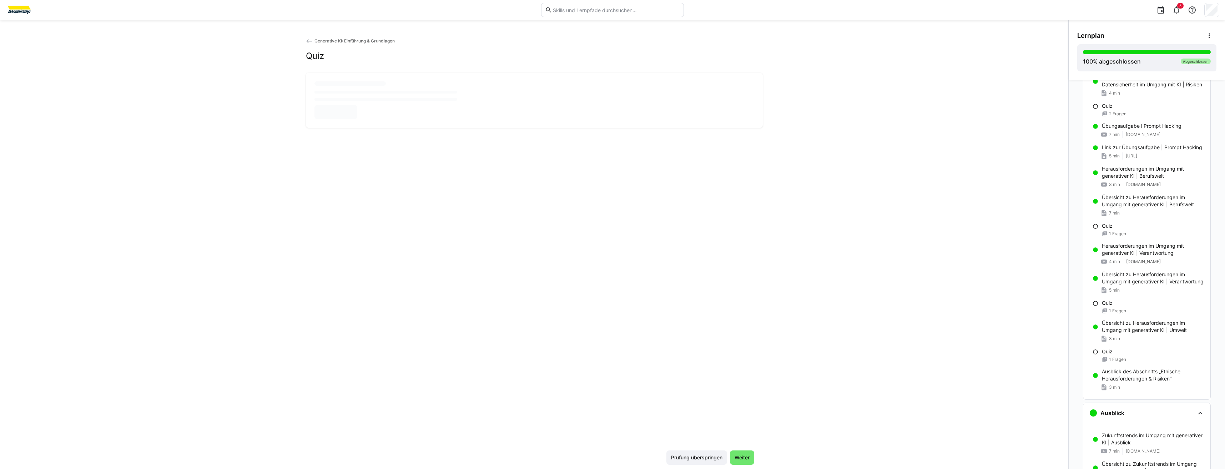
click at [744, 456] on span "Weiter" at bounding box center [741, 457] width 17 height 7
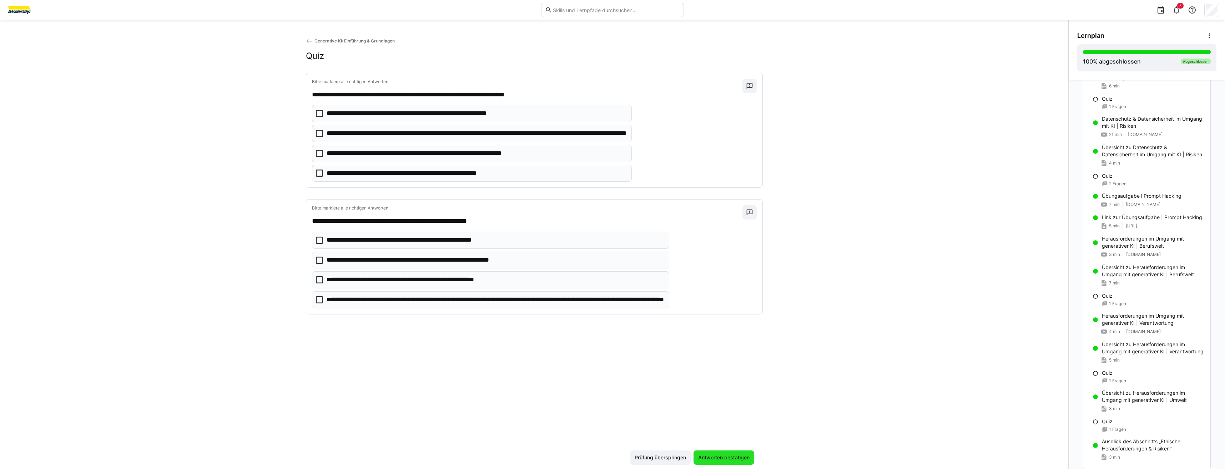
click at [744, 456] on span "Antworten bestätigen" at bounding box center [724, 457] width 54 height 7
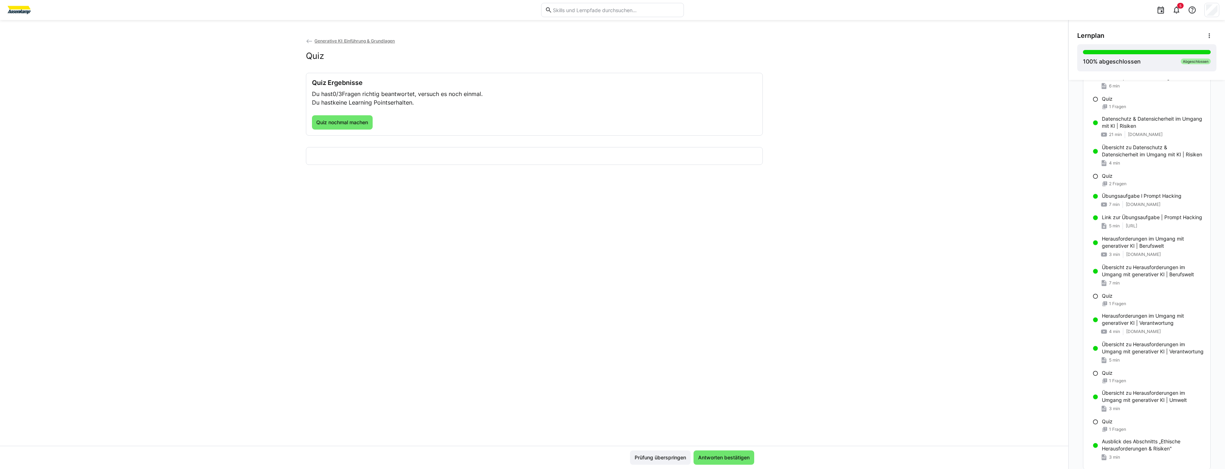
click at [744, 456] on span "Antworten bestätigen" at bounding box center [724, 457] width 54 height 7
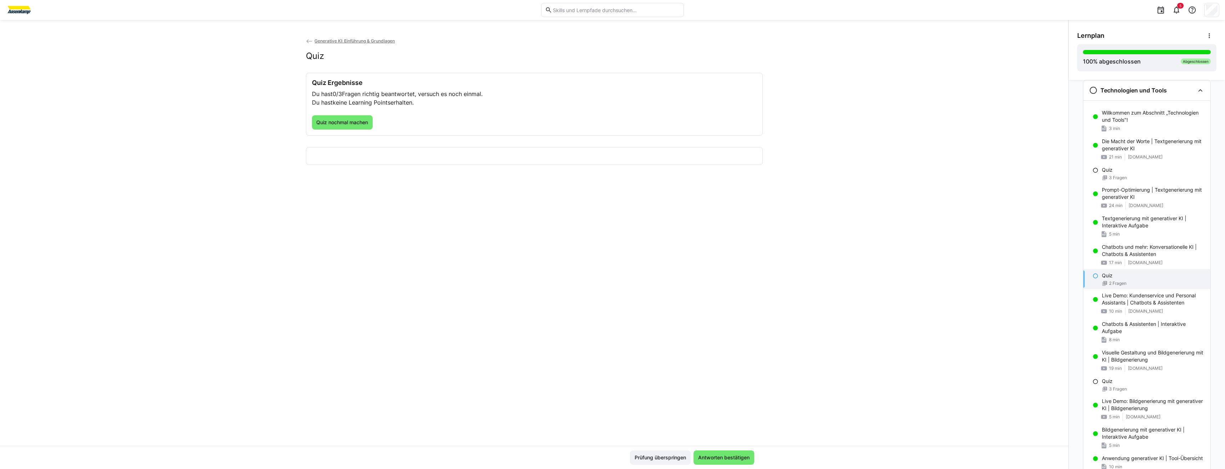
click at [744, 456] on span "Antworten bestätigen" at bounding box center [724, 457] width 54 height 7
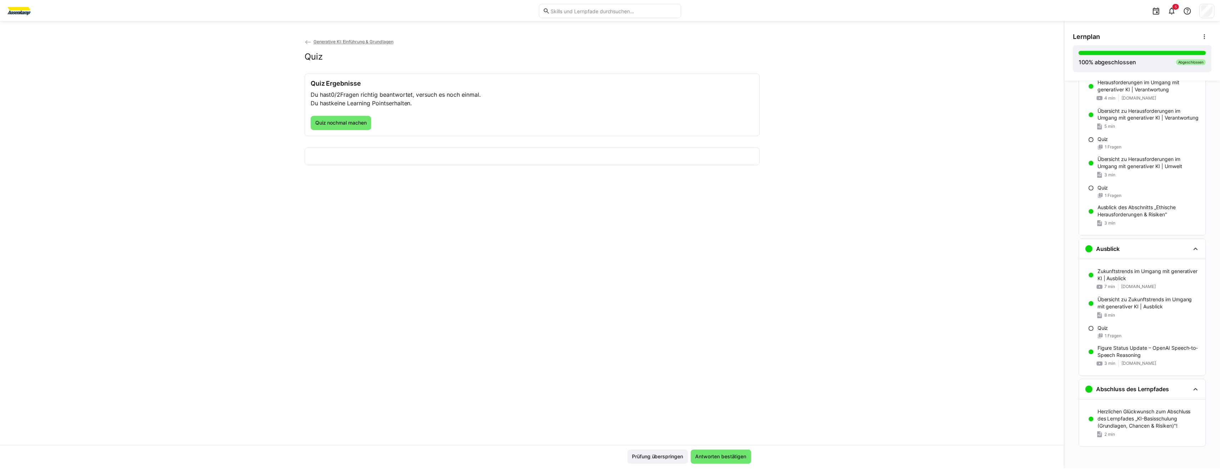
scroll to position [1392, 0]
drag, startPoint x: 687, startPoint y: 458, endPoint x: 926, endPoint y: 334, distance: 269.6
click at [1079, 371] on div "Generative KI: Einführung & Grundlagen Quiz Quiz Ergebnisse Du hast 0/2 Fragen …" at bounding box center [612, 244] width 1225 height 449
click at [25, 18] on div "5" at bounding box center [612, 10] width 1213 height 20
click at [20, 12] on img at bounding box center [19, 9] width 27 height 11
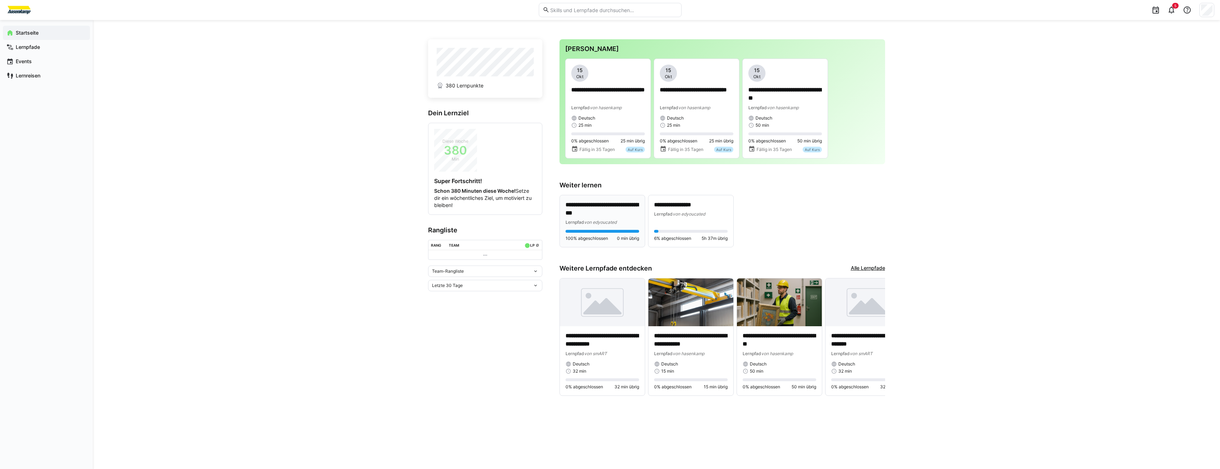
click at [578, 214] on p "**********" at bounding box center [602, 209] width 74 height 16
click at [613, 109] on span "von hasenkamp" at bounding box center [606, 107] width 32 height 5
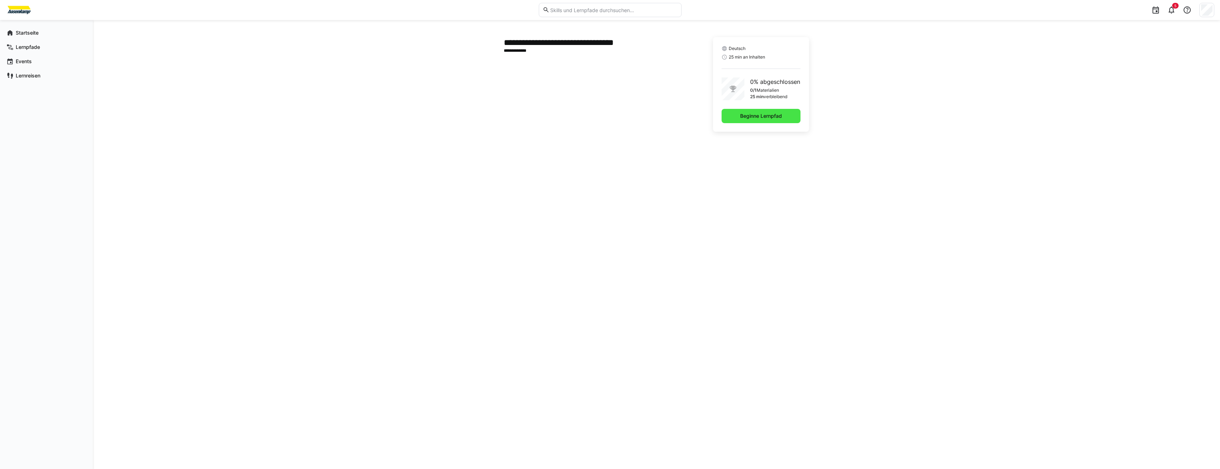
click at [741, 118] on span "Beginne Lernpfad" at bounding box center [761, 115] width 44 height 7
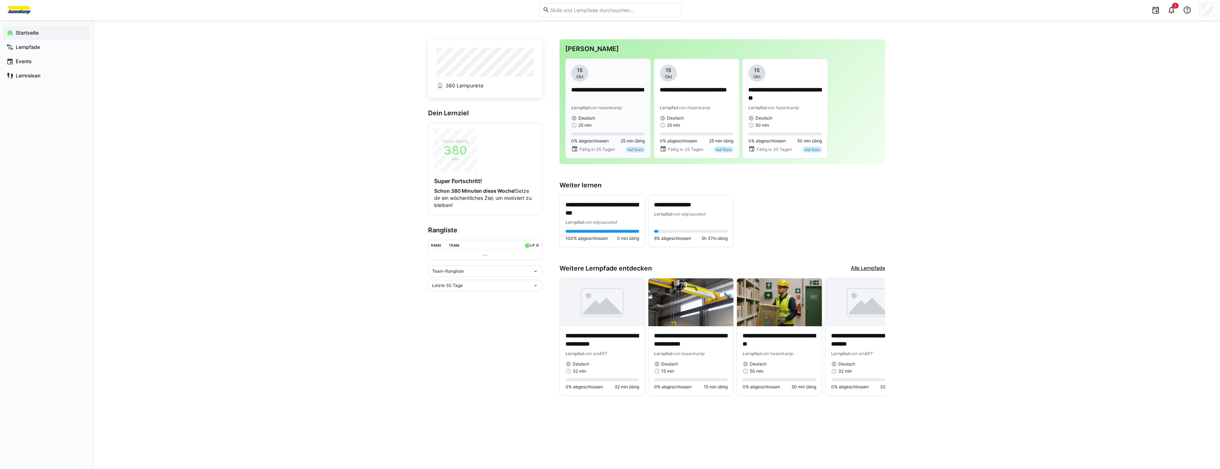
click at [596, 96] on p "**********" at bounding box center [608, 94] width 74 height 16
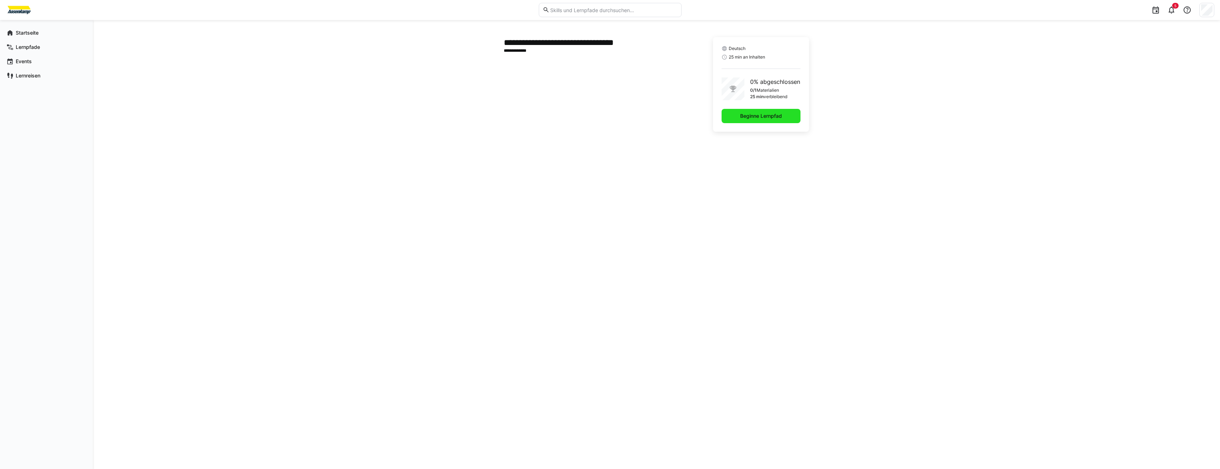
click at [736, 119] on span "Beginne Lernpfad" at bounding box center [760, 116] width 79 height 14
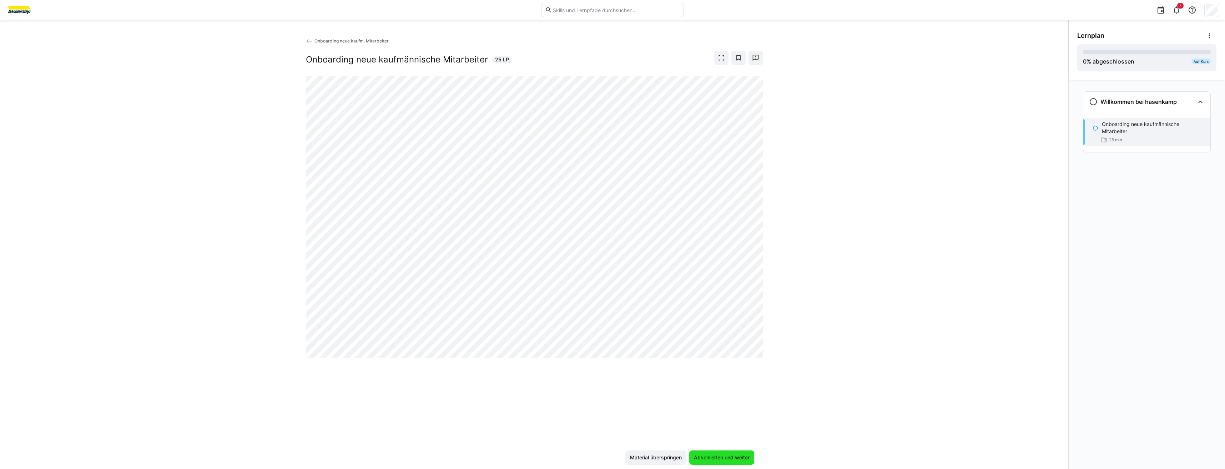
click at [735, 459] on span "Abschließen und weiter" at bounding box center [722, 457] width 58 height 7
click at [719, 429] on div "Onboarding neue kaufm. Mitarbeiter Onboarding neue kaufmännische Mitarbeiter 25…" at bounding box center [534, 241] width 1068 height 409
click at [734, 456] on span "Weiter" at bounding box center [741, 457] width 17 height 7
click at [751, 458] on span "Weiter" at bounding box center [742, 457] width 24 height 14
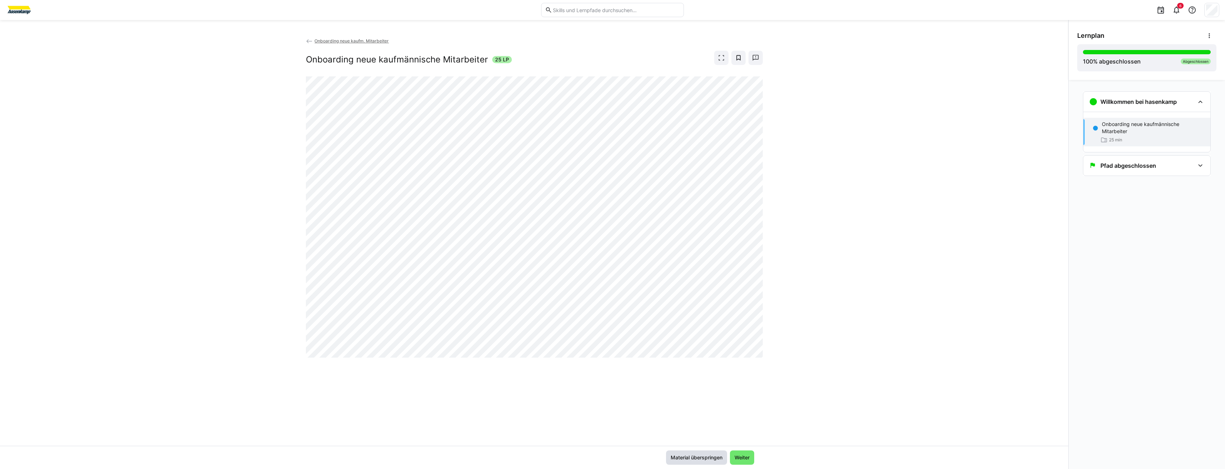
click at [716, 456] on span "Material überspringen" at bounding box center [697, 457] width 54 height 7
click at [746, 460] on span "Weiter" at bounding box center [741, 457] width 17 height 7
click at [746, 466] on div "Material überspringen Weiter" at bounding box center [534, 457] width 1068 height 23
click at [745, 461] on span "Weiter" at bounding box center [741, 457] width 17 height 7
click at [14, 5] on img at bounding box center [19, 9] width 27 height 11
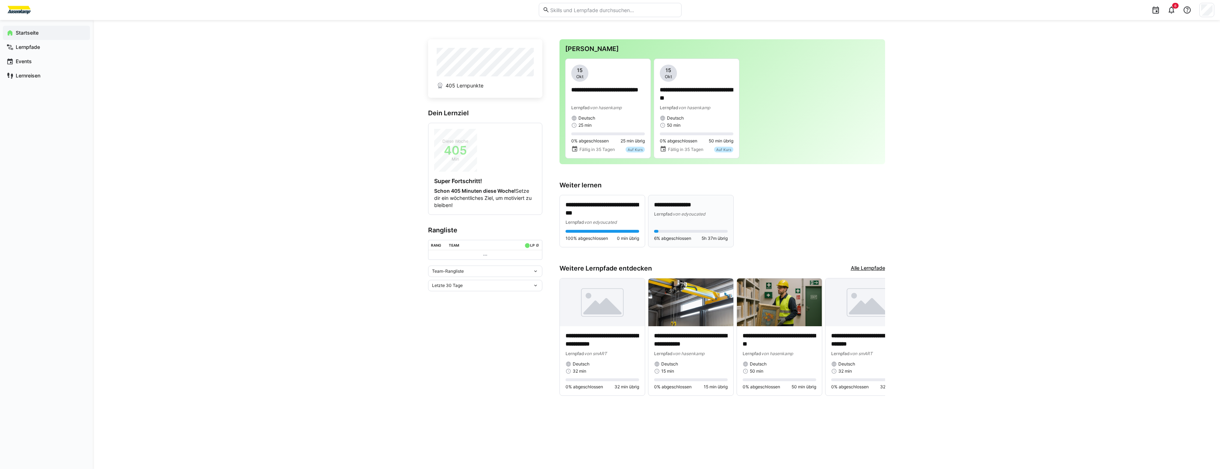
click at [679, 212] on span "von edyoucated" at bounding box center [688, 213] width 32 height 5
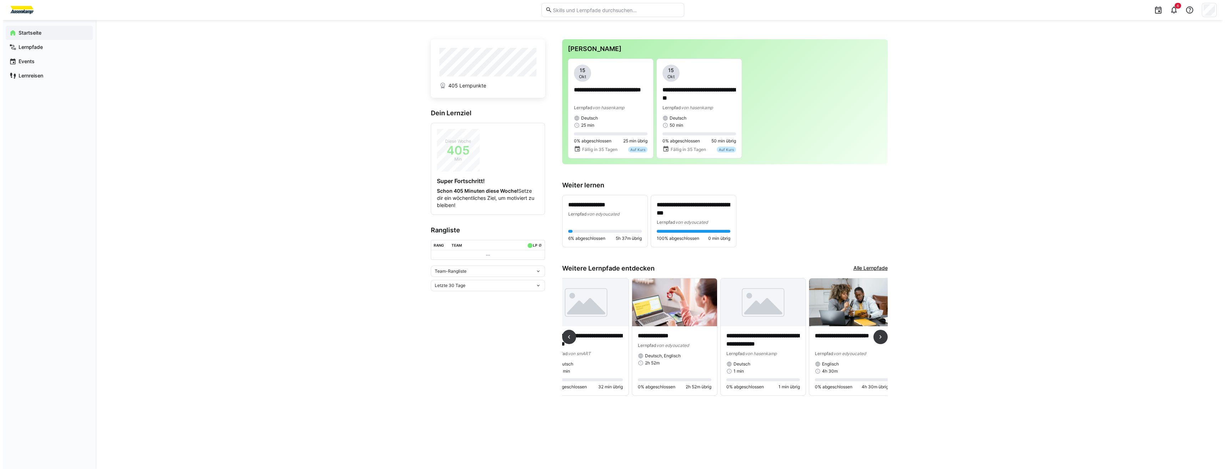
scroll to position [0, 295]
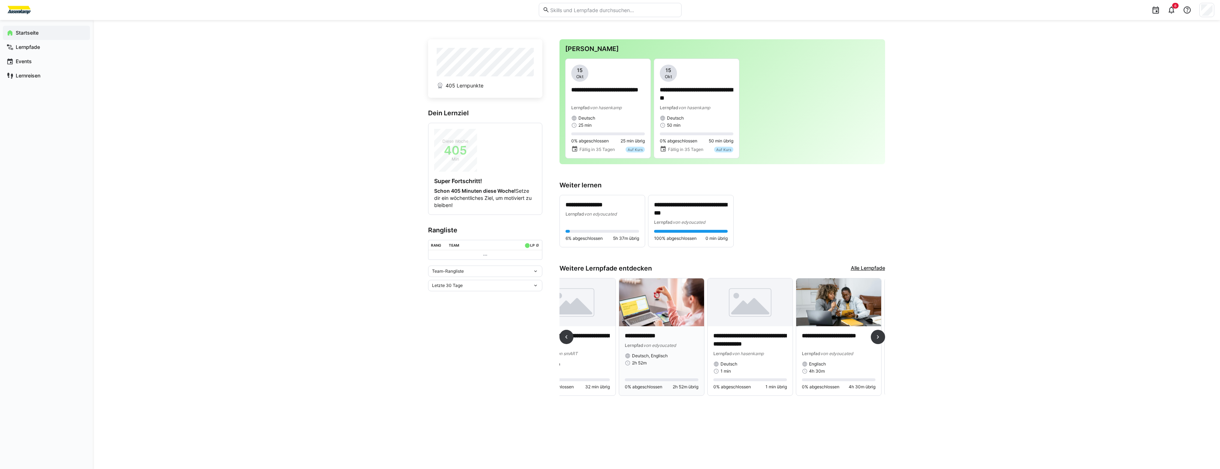
click at [674, 303] on img at bounding box center [661, 302] width 85 height 48
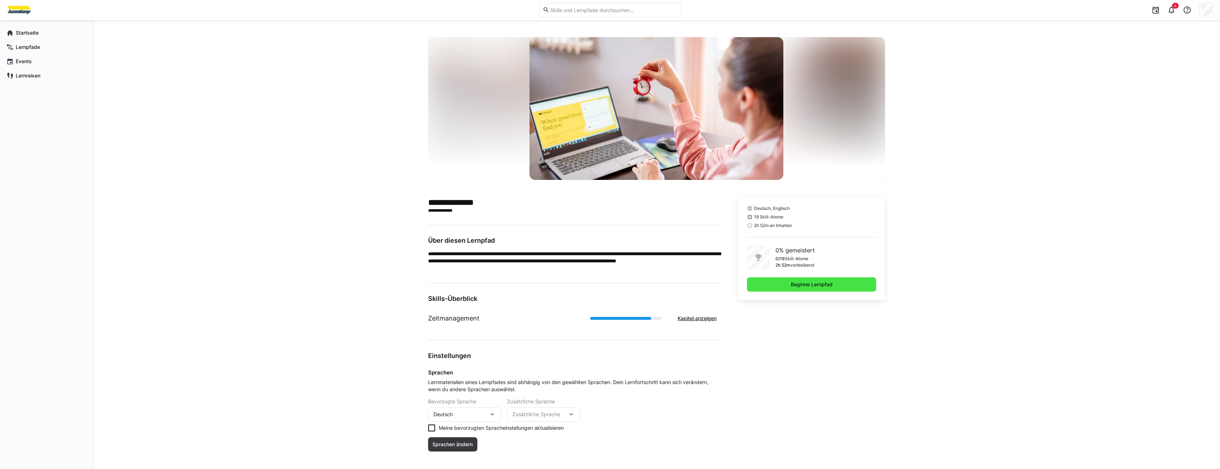
click at [769, 284] on span "Beginne Lernpfad" at bounding box center [812, 284] width 130 height 14
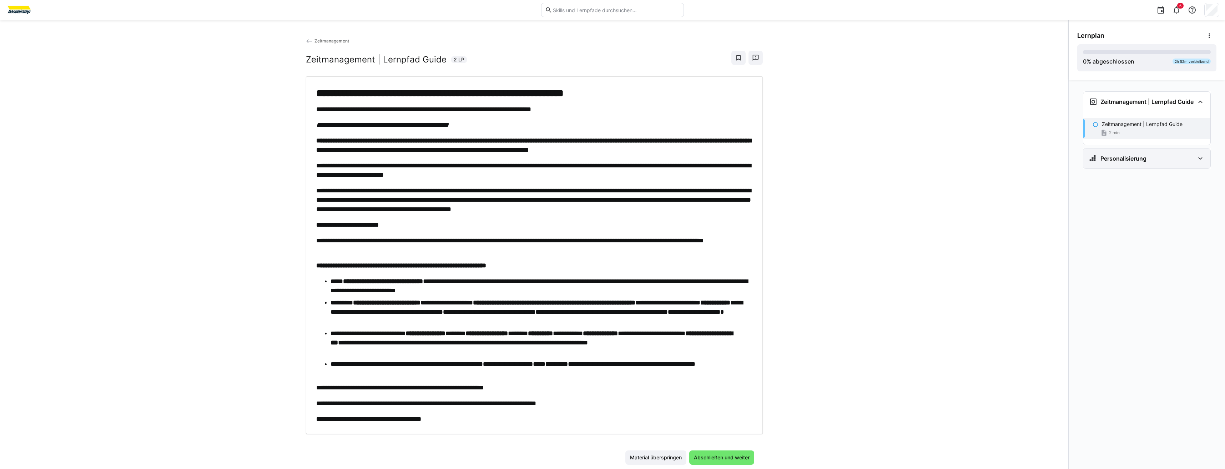
click at [1195, 162] on div "Personalisierung" at bounding box center [1146, 158] width 127 height 20
click at [1139, 195] on div "Frage 2" at bounding box center [1146, 193] width 127 height 13
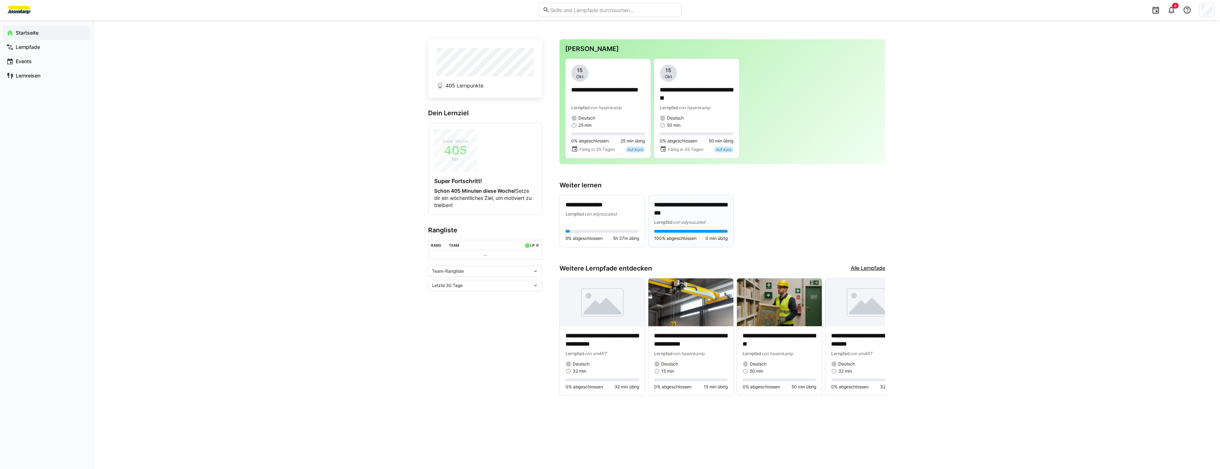
click at [663, 221] on span "Lernpfad" at bounding box center [663, 221] width 19 height 5
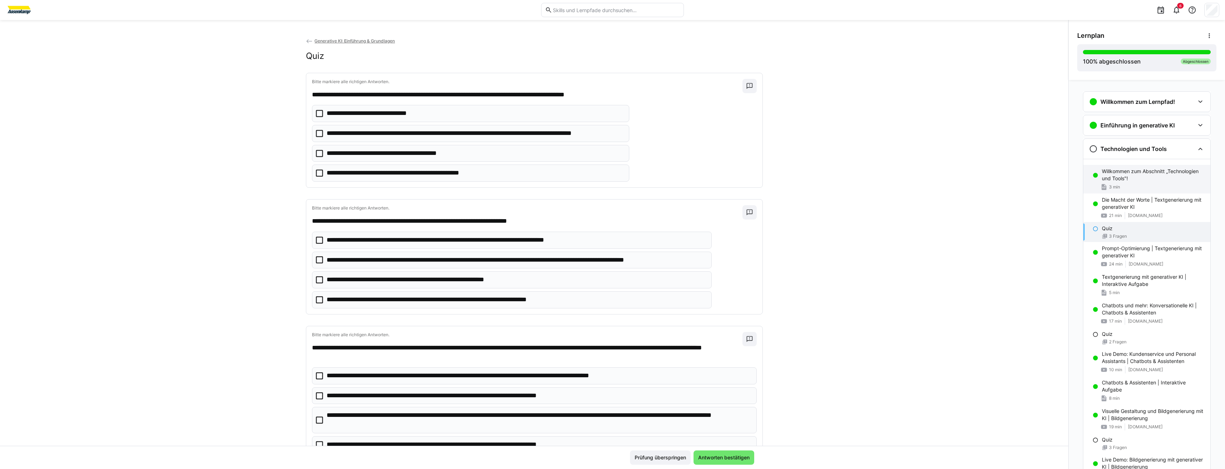
click at [1115, 182] on p "Willkommen zum Abschnitt „Technologien und Tools"!" at bounding box center [1153, 175] width 103 height 14
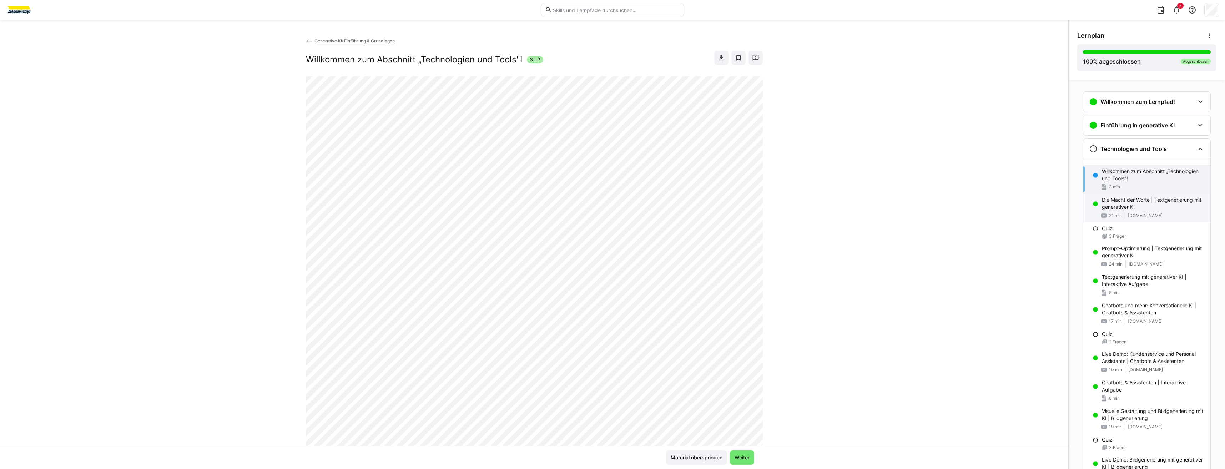
click at [1094, 210] on div "Die Macht der Worte | Textgenerierung mit generativer KI 21 min [DOMAIN_NAME]" at bounding box center [1146, 207] width 127 height 29
click at [932, 184] on div "Generative KI: Einführung & Grundlagen Die Macht der Worte | Textgenerierung mi…" at bounding box center [534, 241] width 1068 height 409
click at [1017, 321] on div "Generative KI: Einführung & Grundlagen Die Macht der Worte | Textgenerierung mi…" at bounding box center [534, 241] width 1068 height 409
